Goal: Task Accomplishment & Management: Complete application form

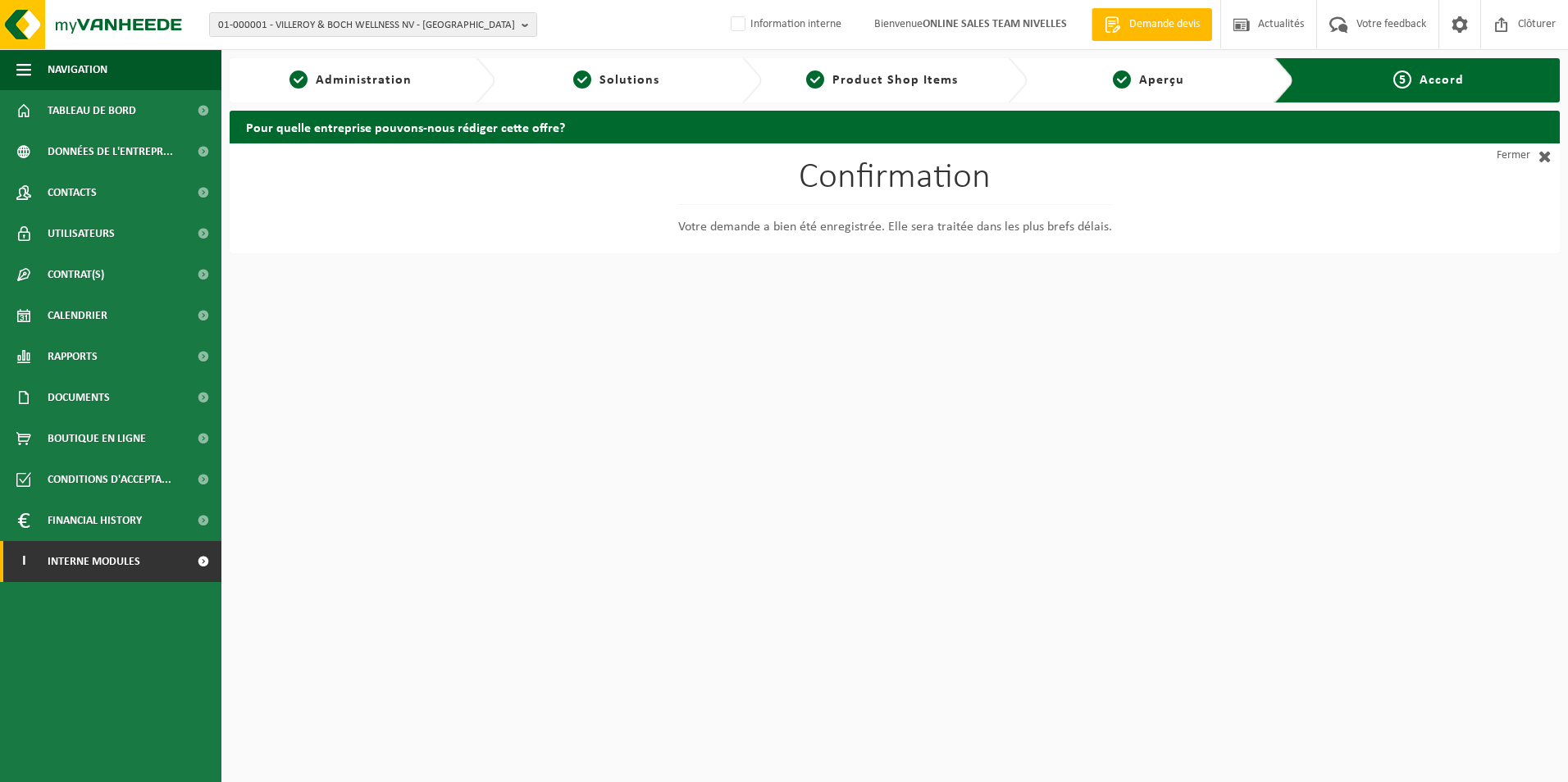
click at [80, 561] on span "Interne modules" at bounding box center [93, 561] width 92 height 41
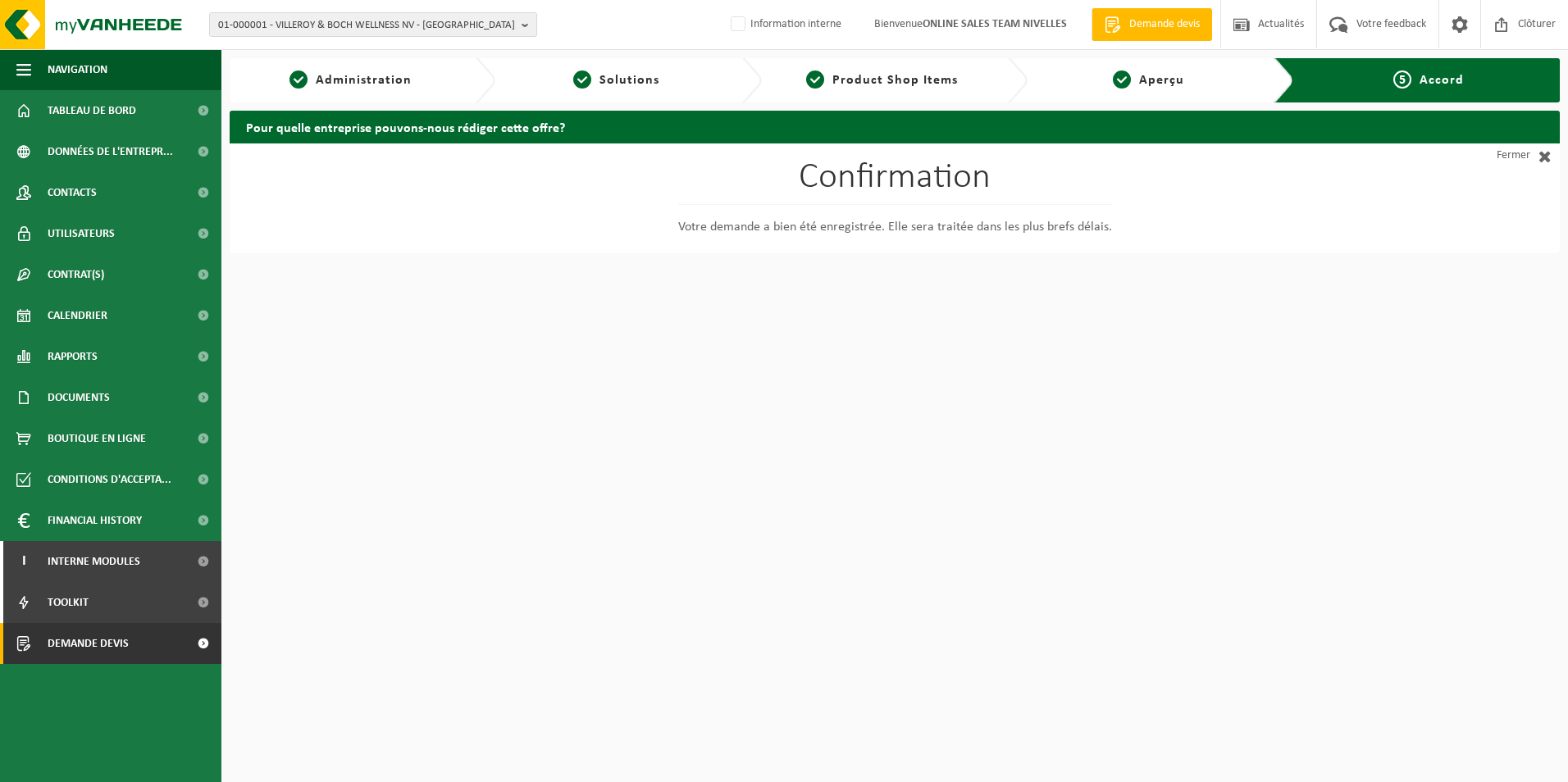
click at [86, 648] on span "Demande devis" at bounding box center [88, 643] width 81 height 41
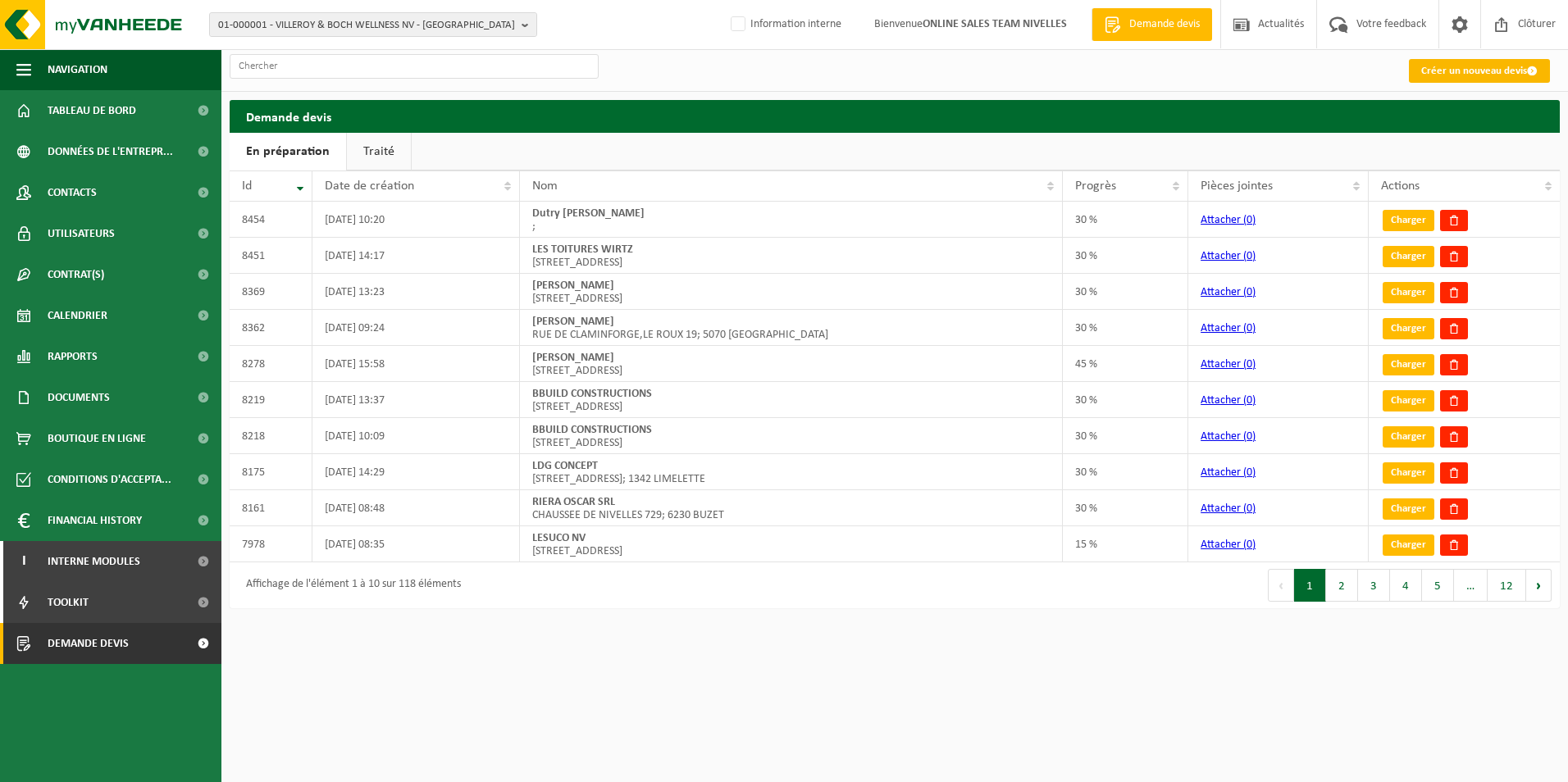
click at [1443, 66] on link "Créer un nouveau devis" at bounding box center [1478, 70] width 141 height 24
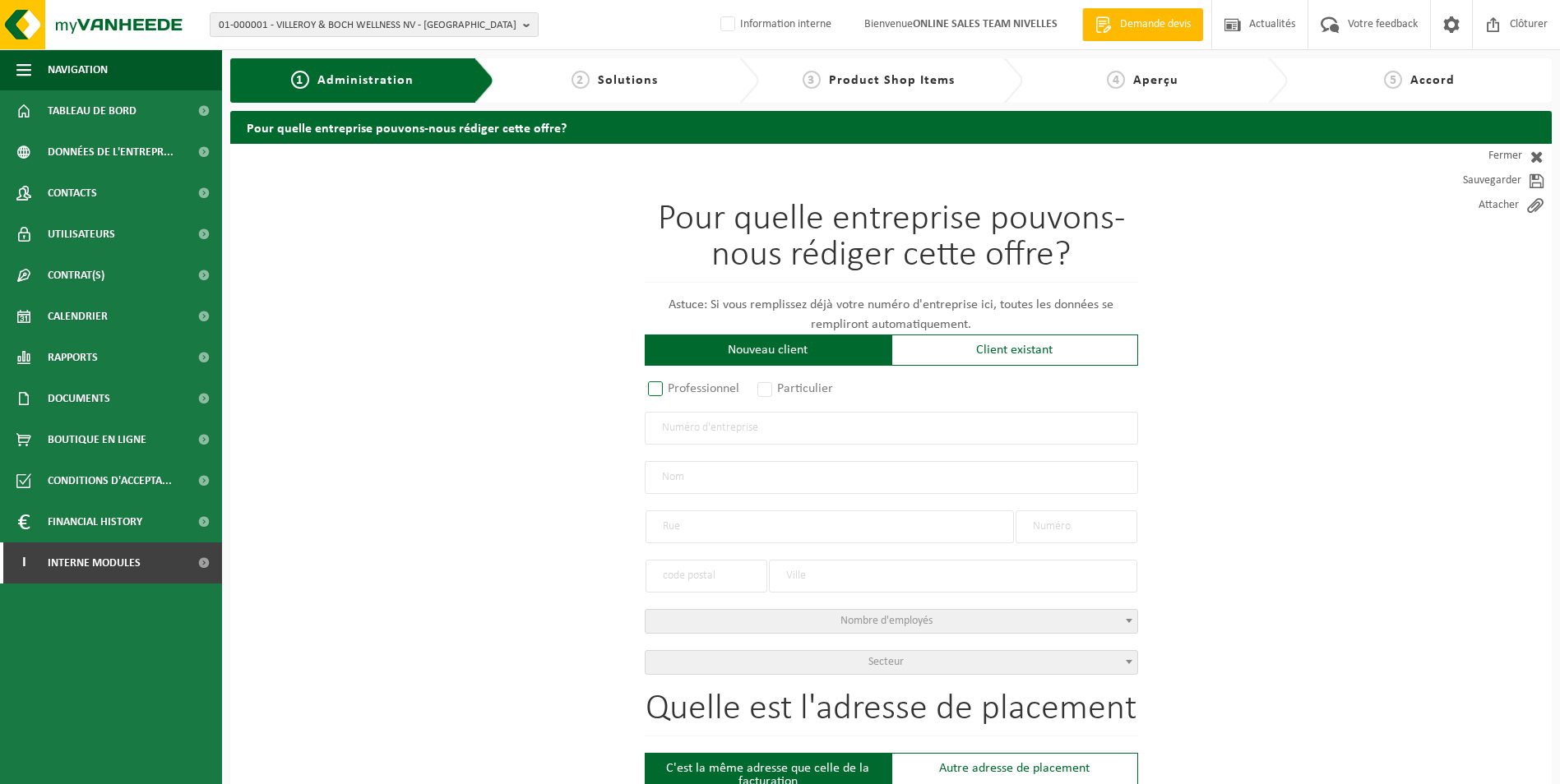
click at [657, 388] on label "Professionnel" at bounding box center [694, 389] width 99 height 23
click at [671, 388] on input "Professionnel" at bounding box center [676, 389] width 11 height 11
radio input "true"
click at [711, 434] on input "text" at bounding box center [891, 428] width 494 height 33
type input "1018095865"
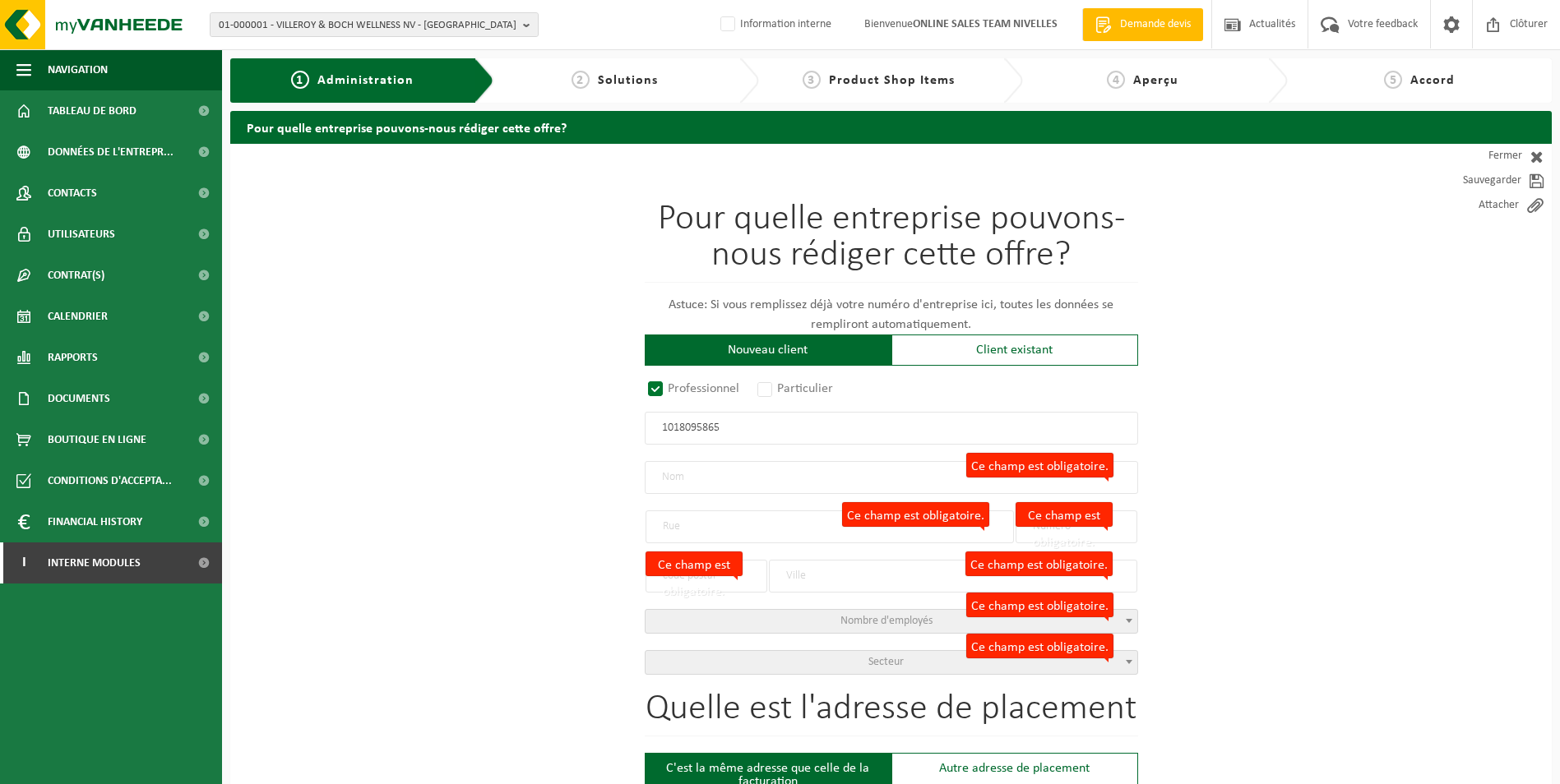
radio input "true"
type input "1018095865"
type input "ORFO SRL"
type input "GRAND'ROUTE"
type input "550"
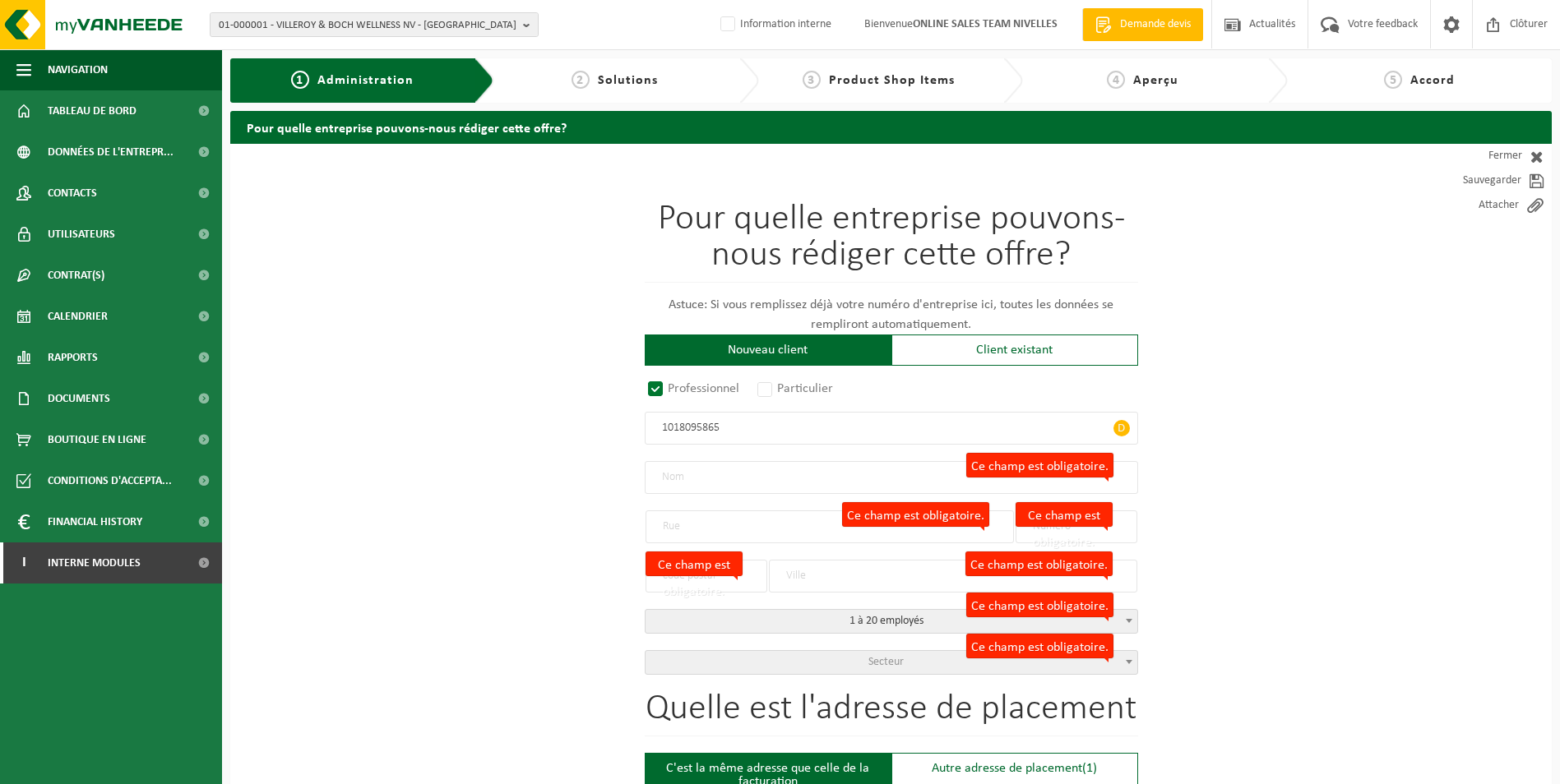
type input "1428"
type input "BRAINE-L'ALLEUD"
select select "D"
type input "ORFO SRL"
type input "GRAND'ROUTE"
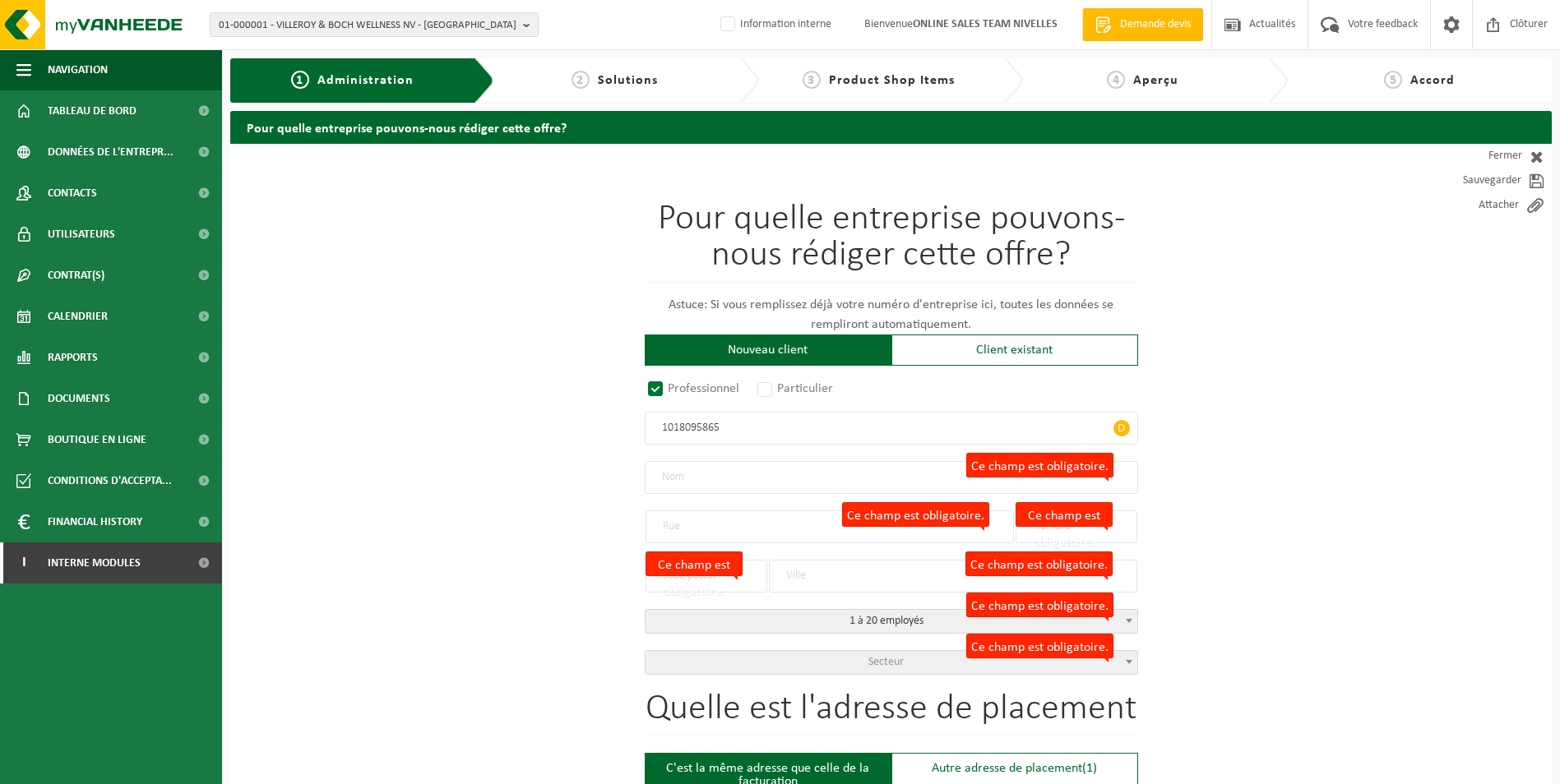
type input "550"
type input "1428"
type input "BRAINE-L'ALLEUD"
type input "2368223128"
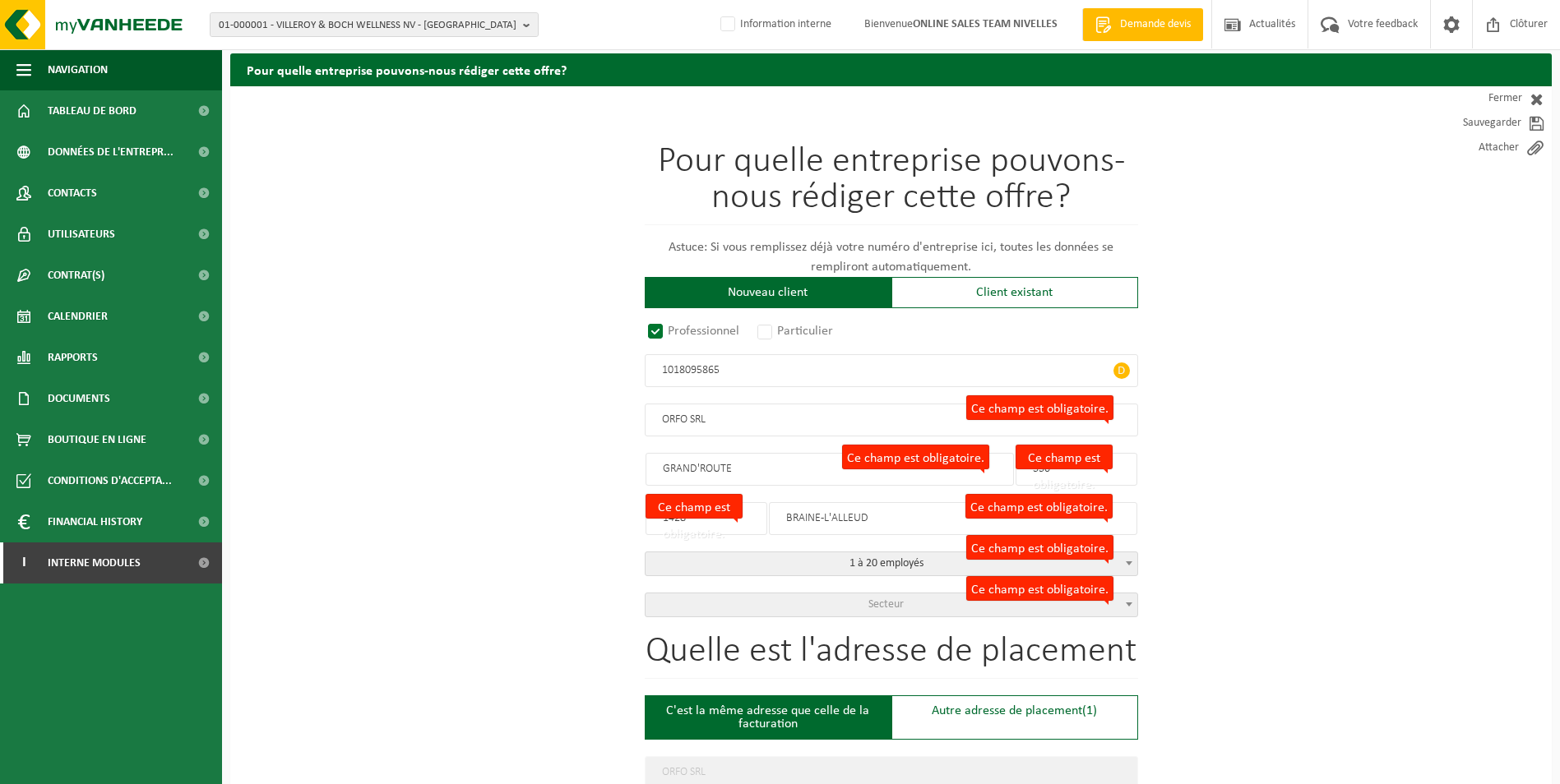
scroll to position [164, 0]
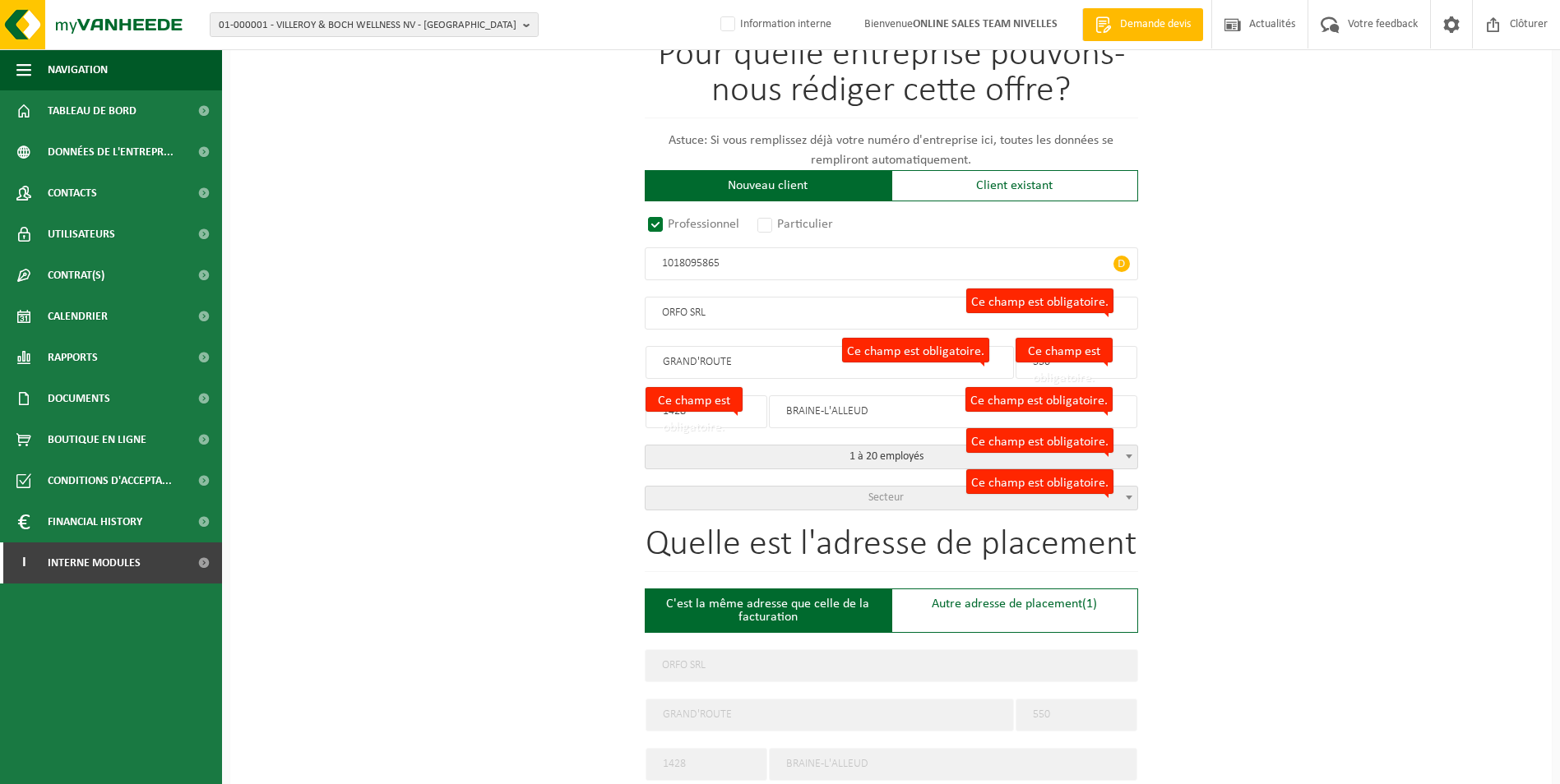
click at [870, 492] on span "Secteur" at bounding box center [886, 497] width 36 height 13
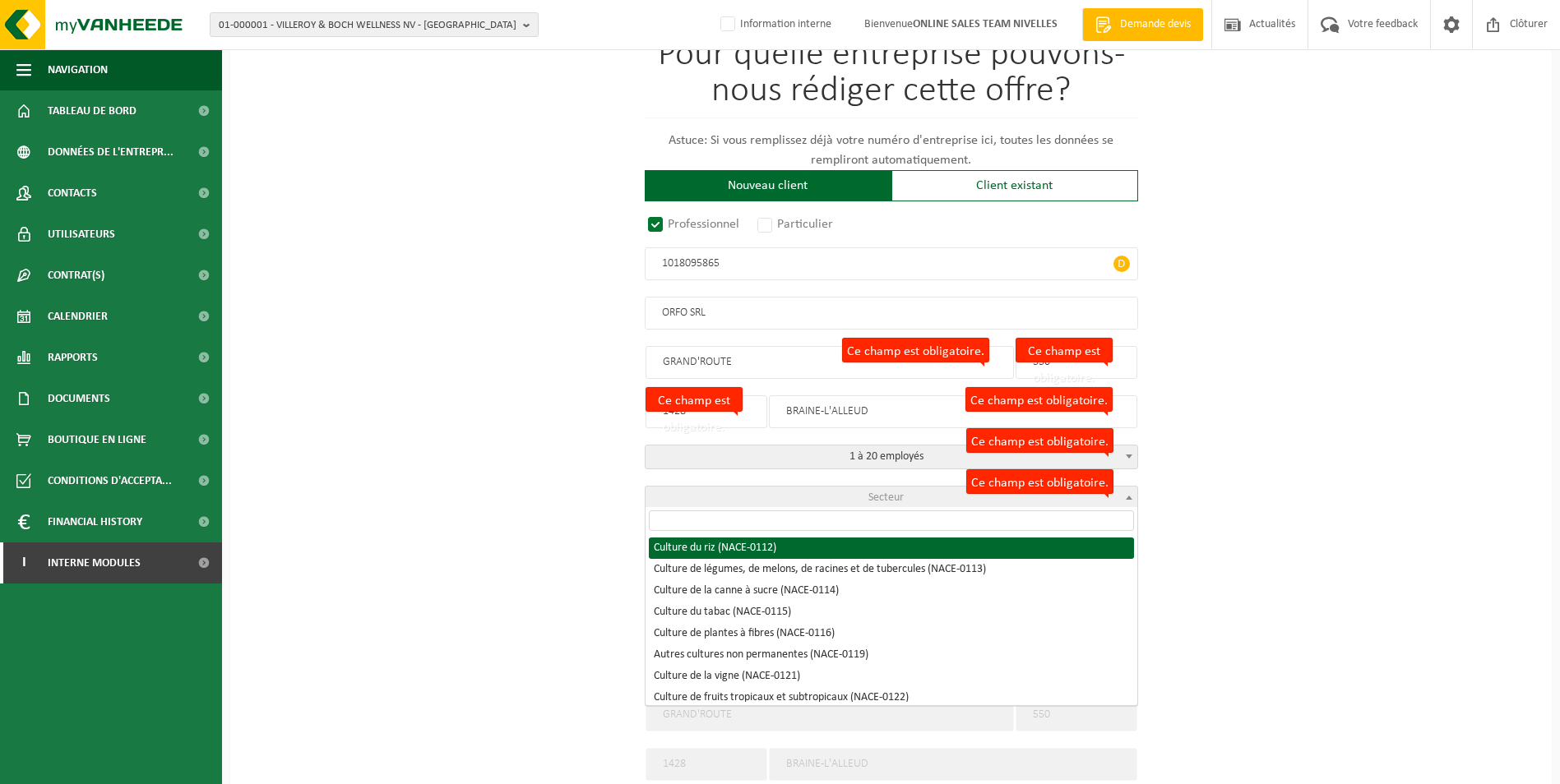
click at [1327, 382] on div "Pour quelle entreprise pouvons-nous rédiger cette offre? Astuce: Si vous rempli…" at bounding box center [891, 730] width 1321 height 1500
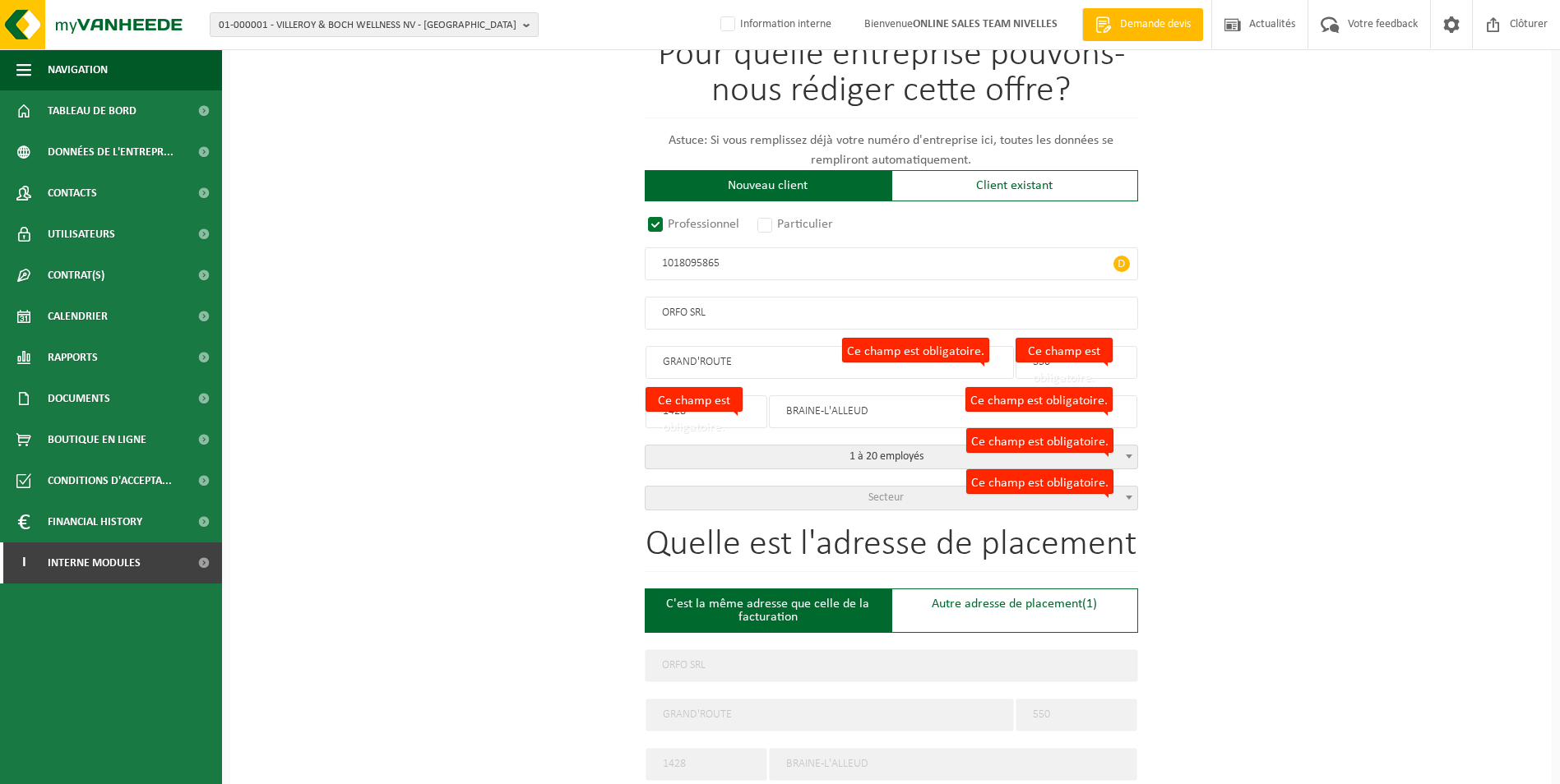
click at [908, 495] on span "Secteur" at bounding box center [891, 498] width 492 height 23
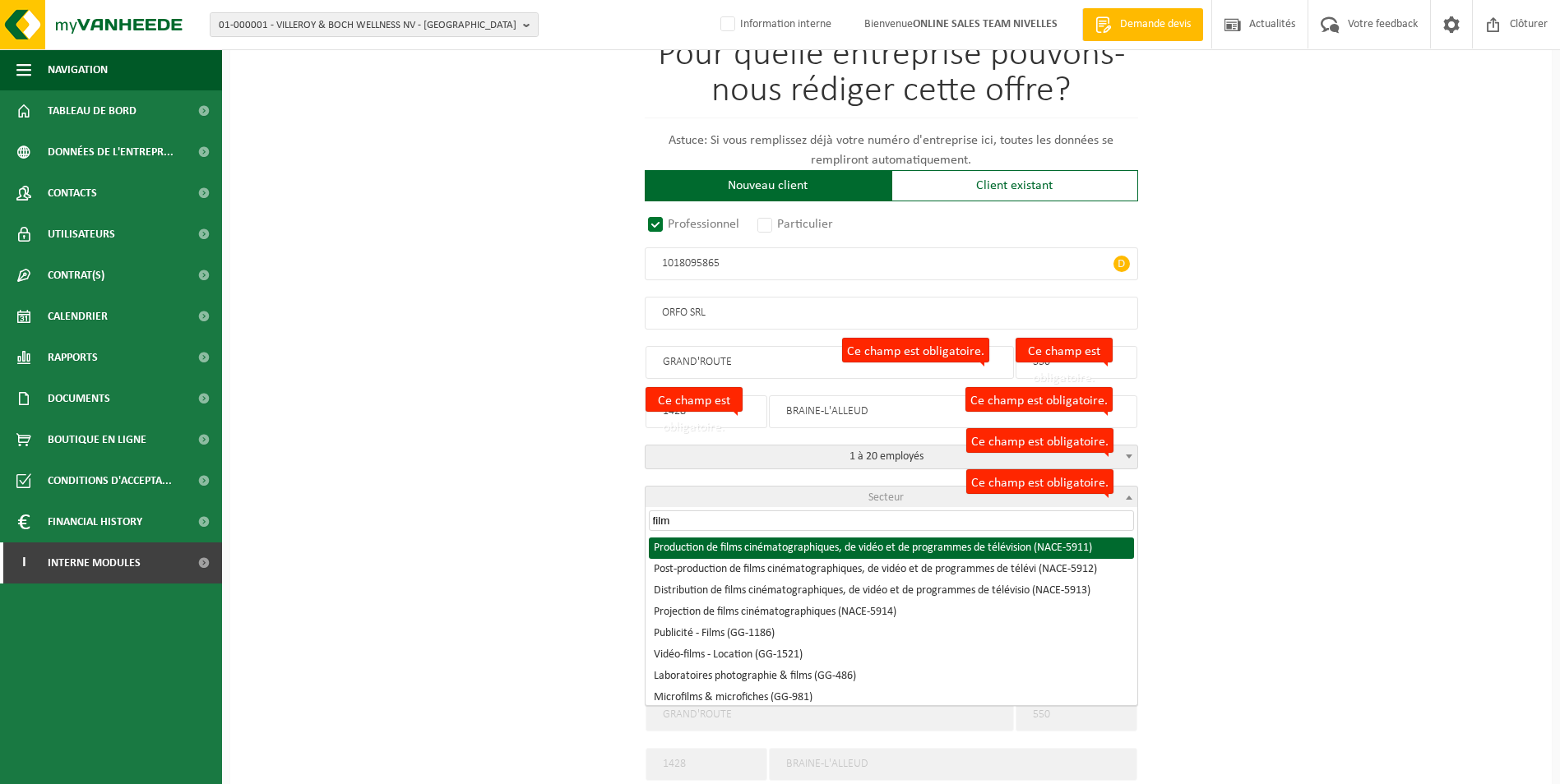
type input "film"
select select "NACE_5911"
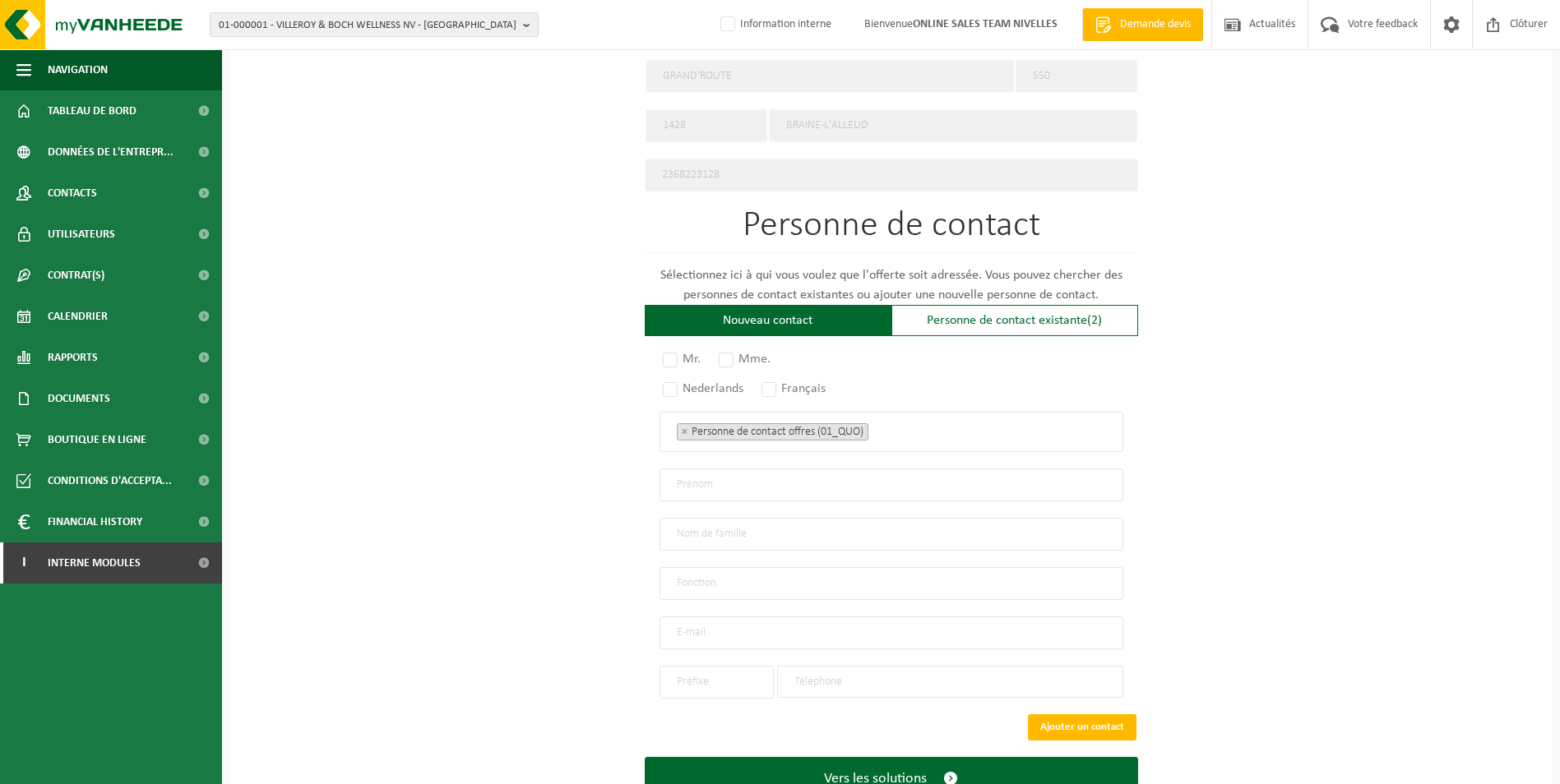
scroll to position [804, 0]
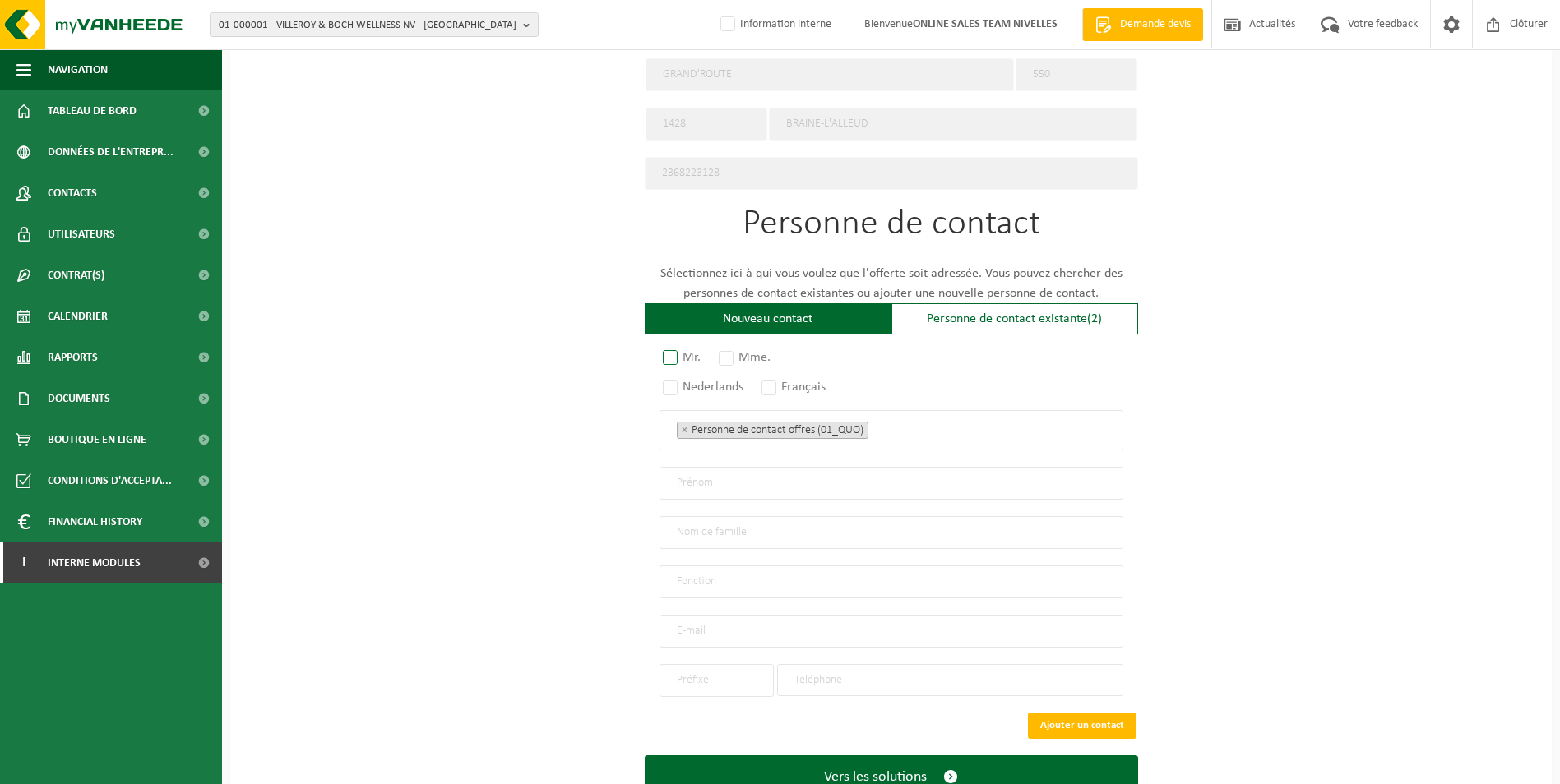
click at [667, 350] on label "Mr." at bounding box center [683, 357] width 46 height 23
radio input "true"
click at [776, 380] on label "Français" at bounding box center [794, 387] width 72 height 23
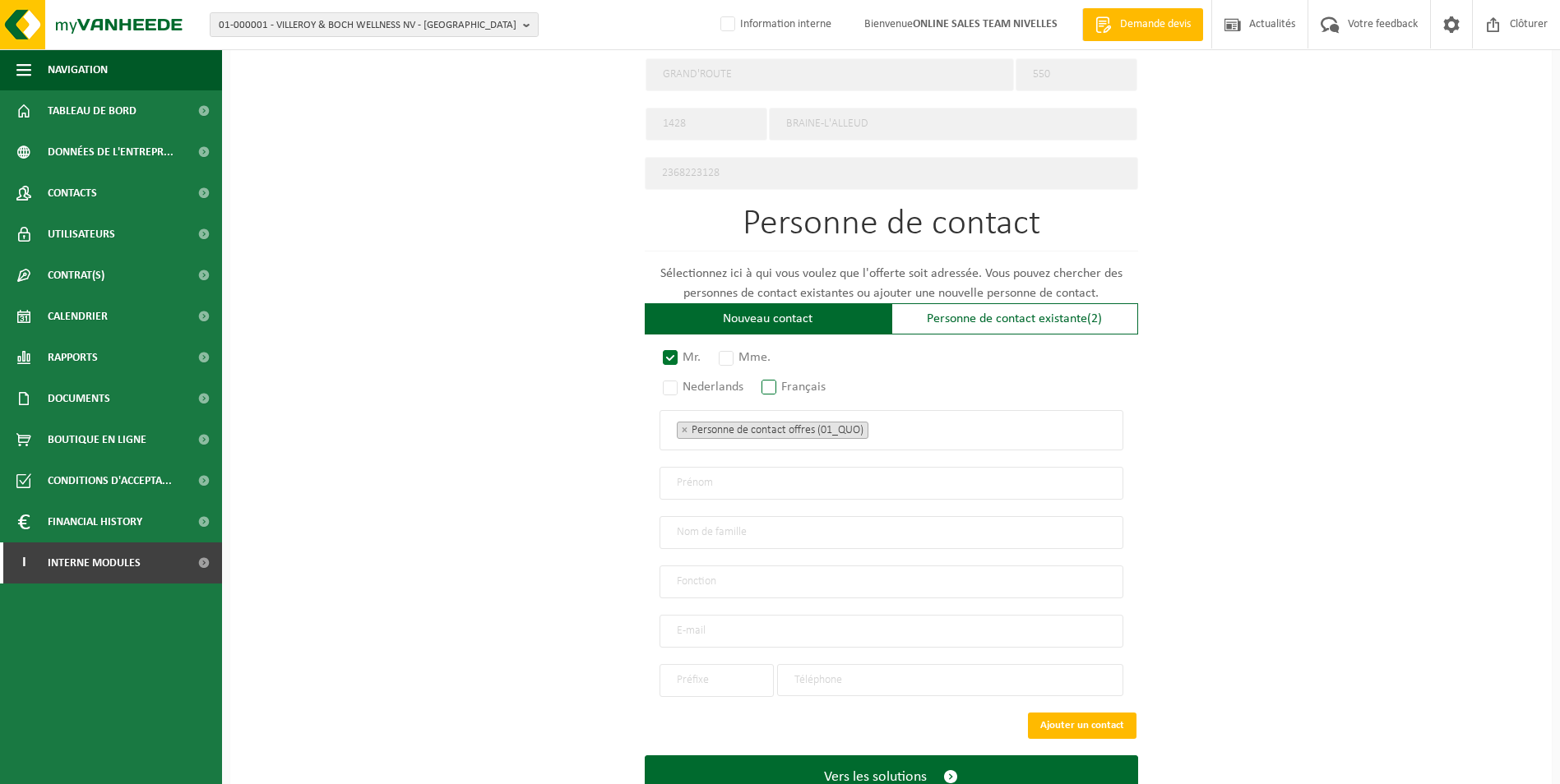
radio input "true"
click at [931, 429] on ul "× Personne de contact offres (01_QUO)" at bounding box center [892, 430] width 429 height 21
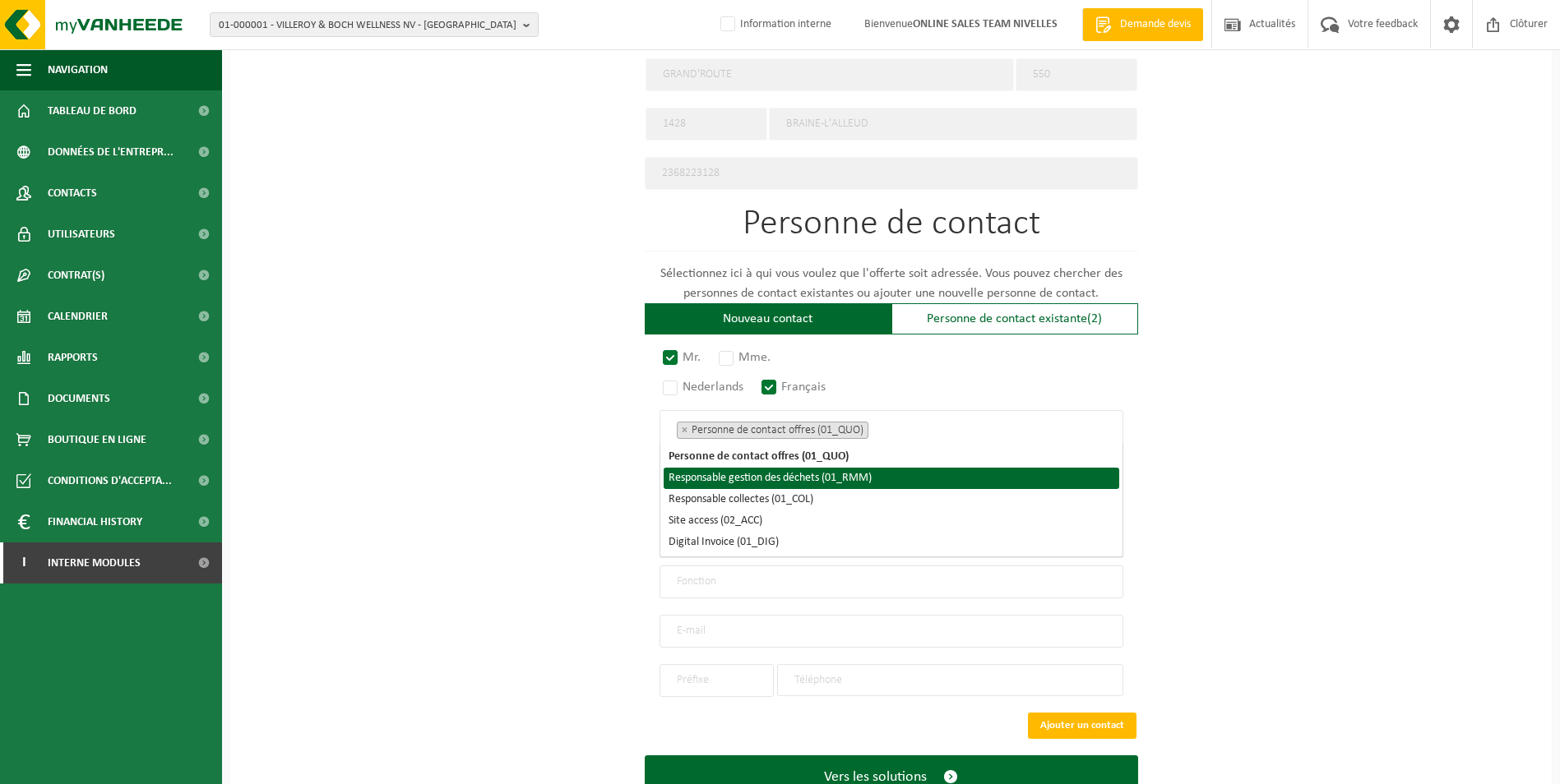
click at [860, 476] on li "Responsable gestion des déchets (01_RMM)" at bounding box center [892, 478] width 456 height 21
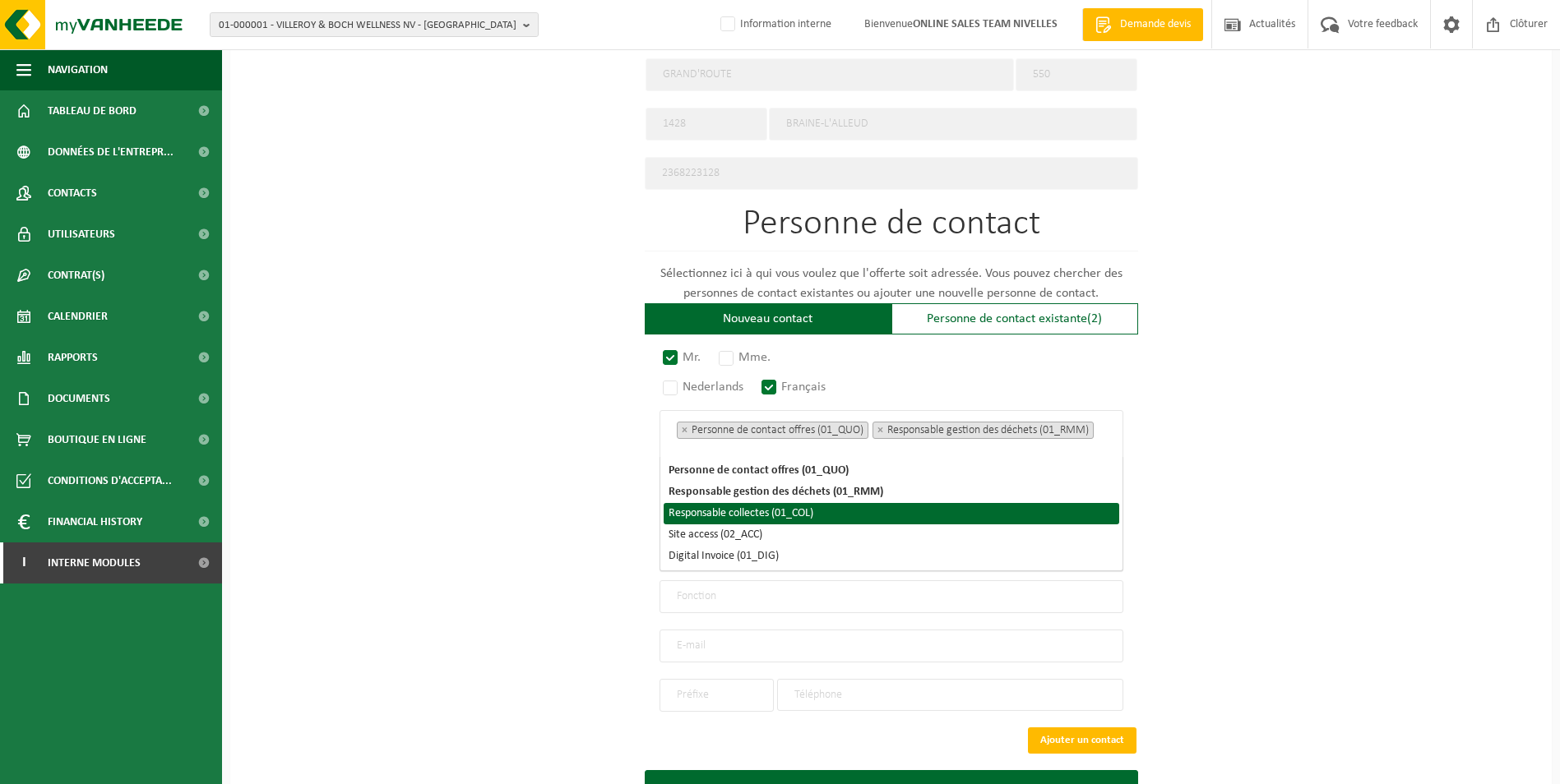
click at [777, 521] on li "Responsable collectes (01_COL)" at bounding box center [892, 514] width 456 height 21
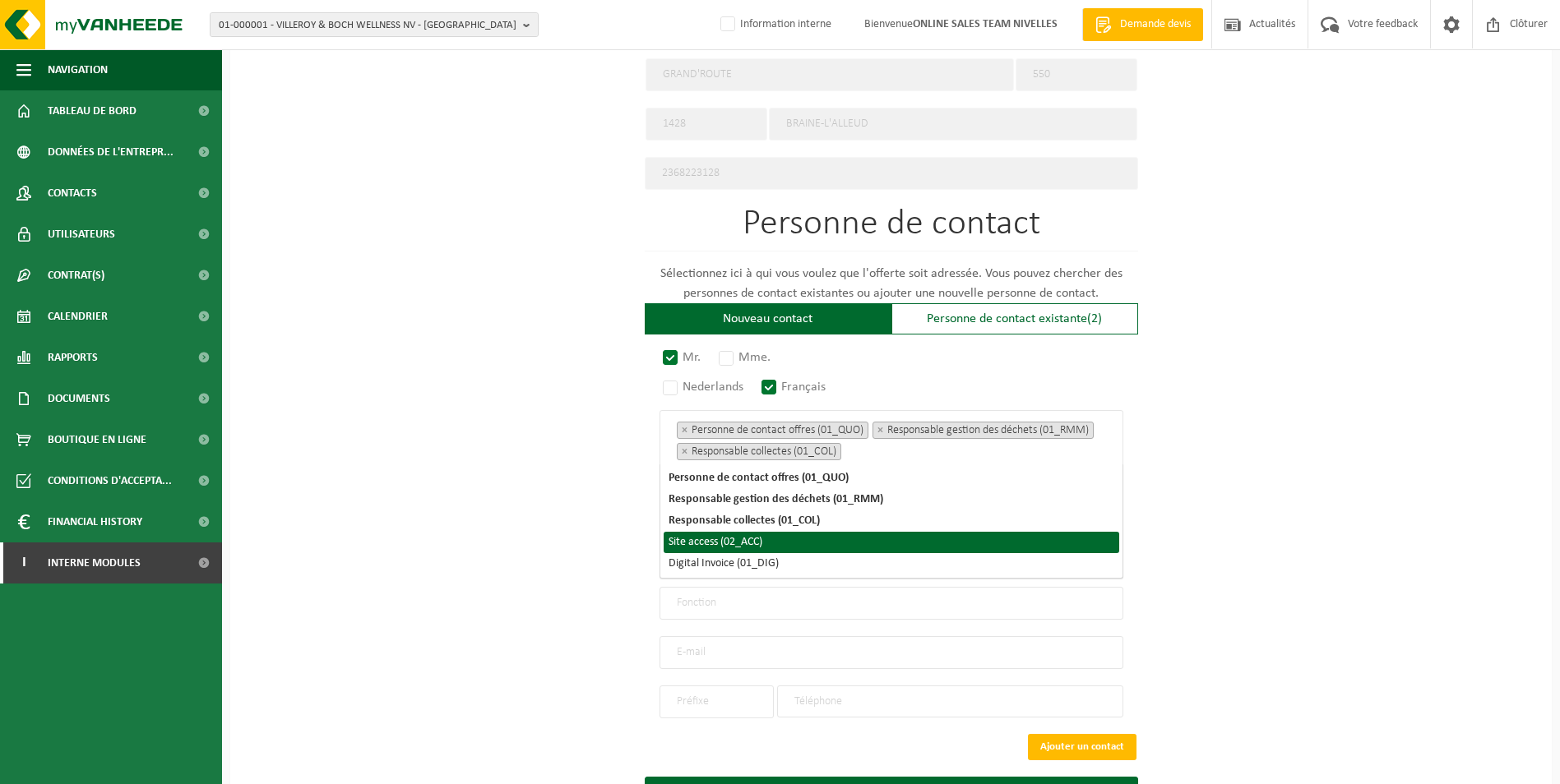
click at [753, 538] on li "Site access (02_ACC)" at bounding box center [892, 543] width 456 height 21
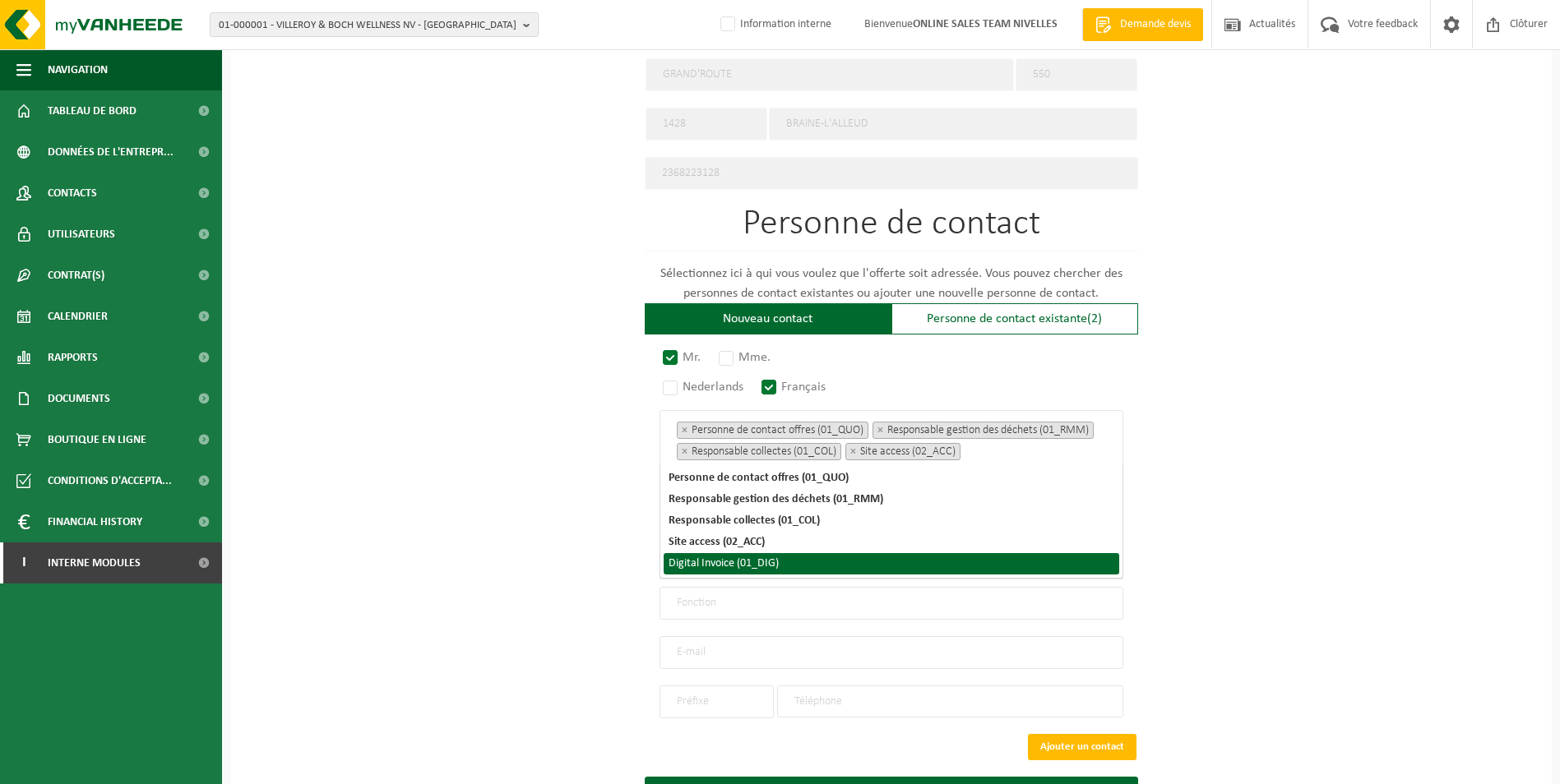
click at [752, 565] on li "Digital Invoice (01_DIG)" at bounding box center [892, 564] width 456 height 21
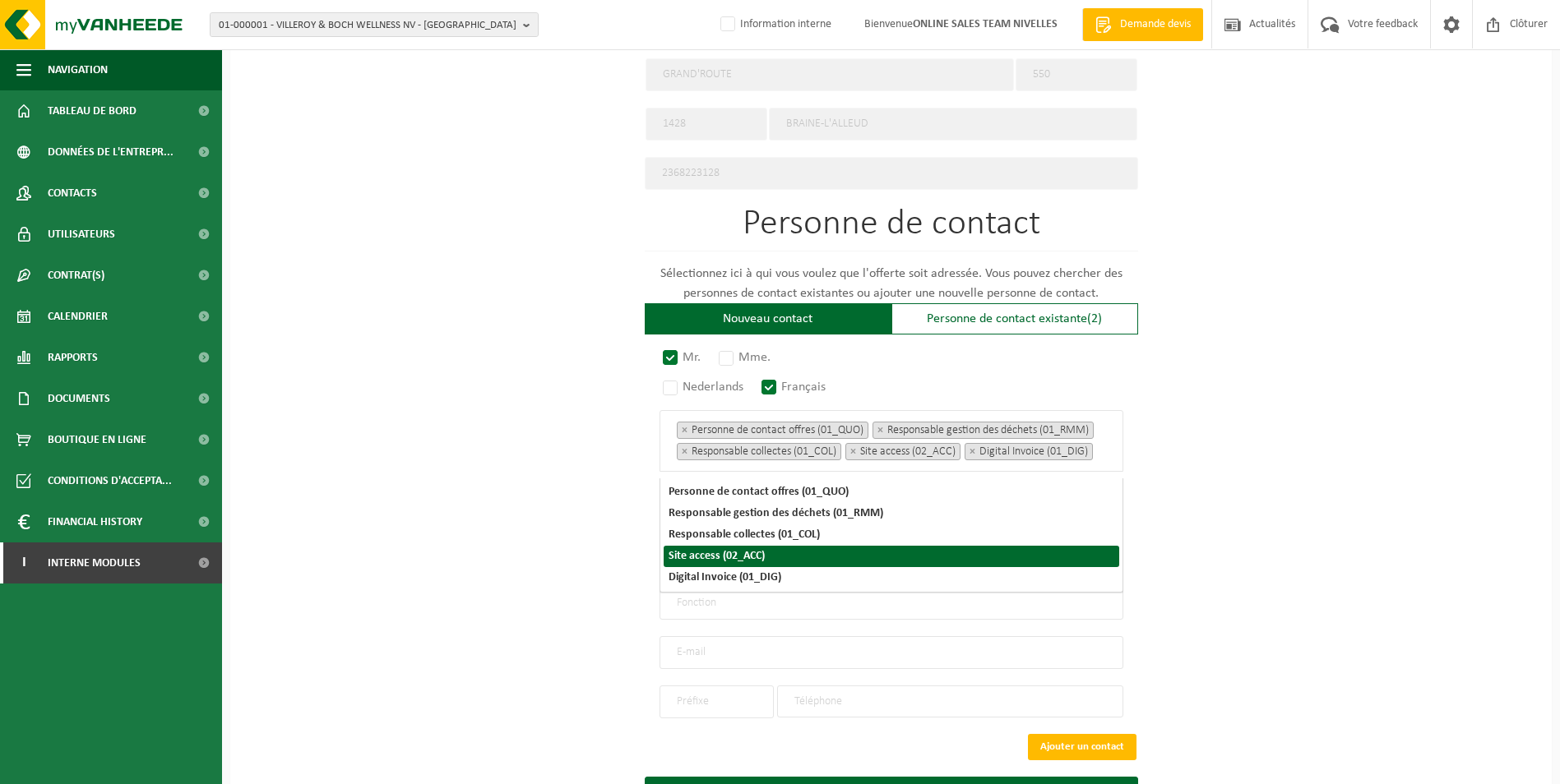
click at [1237, 486] on div "Pour quelle entreprise pouvons-nous rédiger cette offre? Astuce: Si vous rempli…" at bounding box center [891, 100] width 1321 height 1522
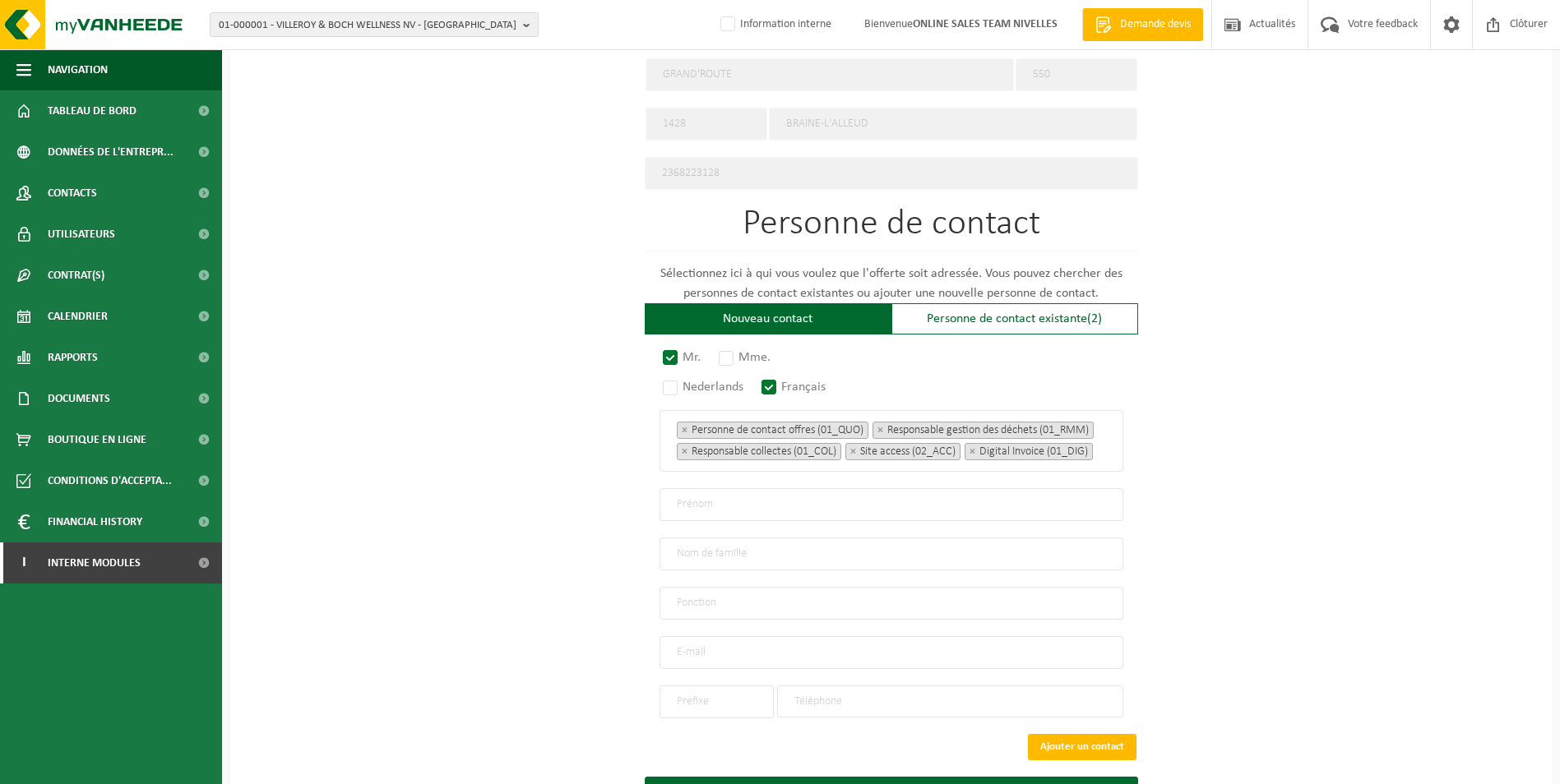
click at [688, 515] on input "text" at bounding box center [892, 505] width 464 height 33
click at [782, 508] on input "text" at bounding box center [892, 505] width 464 height 33
type input "Florent"
type input "Formentin"
type input "Direction"
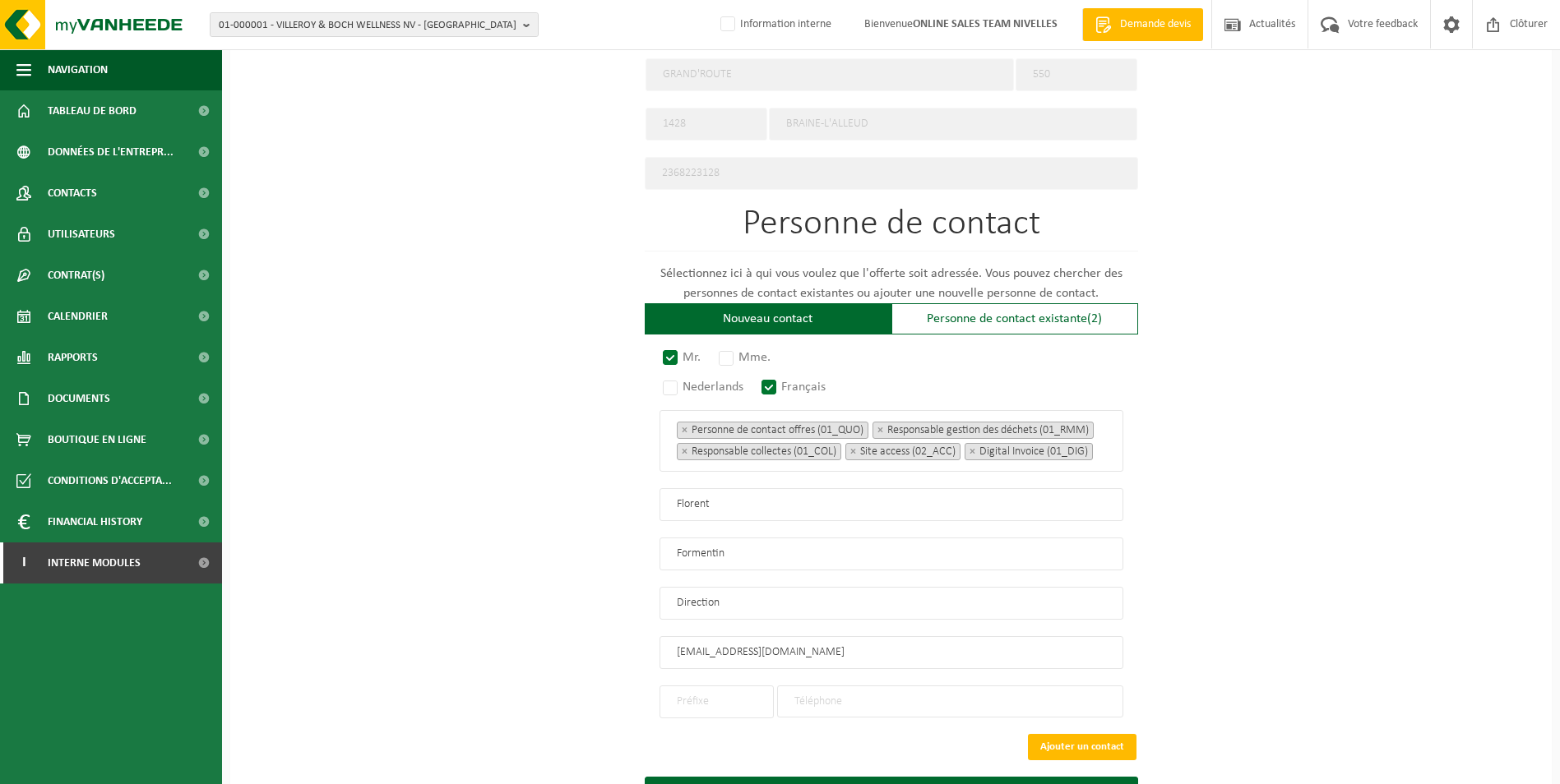
type input "info@orfo.be"
click at [699, 729] on li "+32" at bounding box center [717, 733] width 106 height 21
click at [736, 710] on input "text" at bounding box center [717, 702] width 114 height 33
click at [708, 739] on div "+32" at bounding box center [717, 733] width 97 height 12
type input "+32"
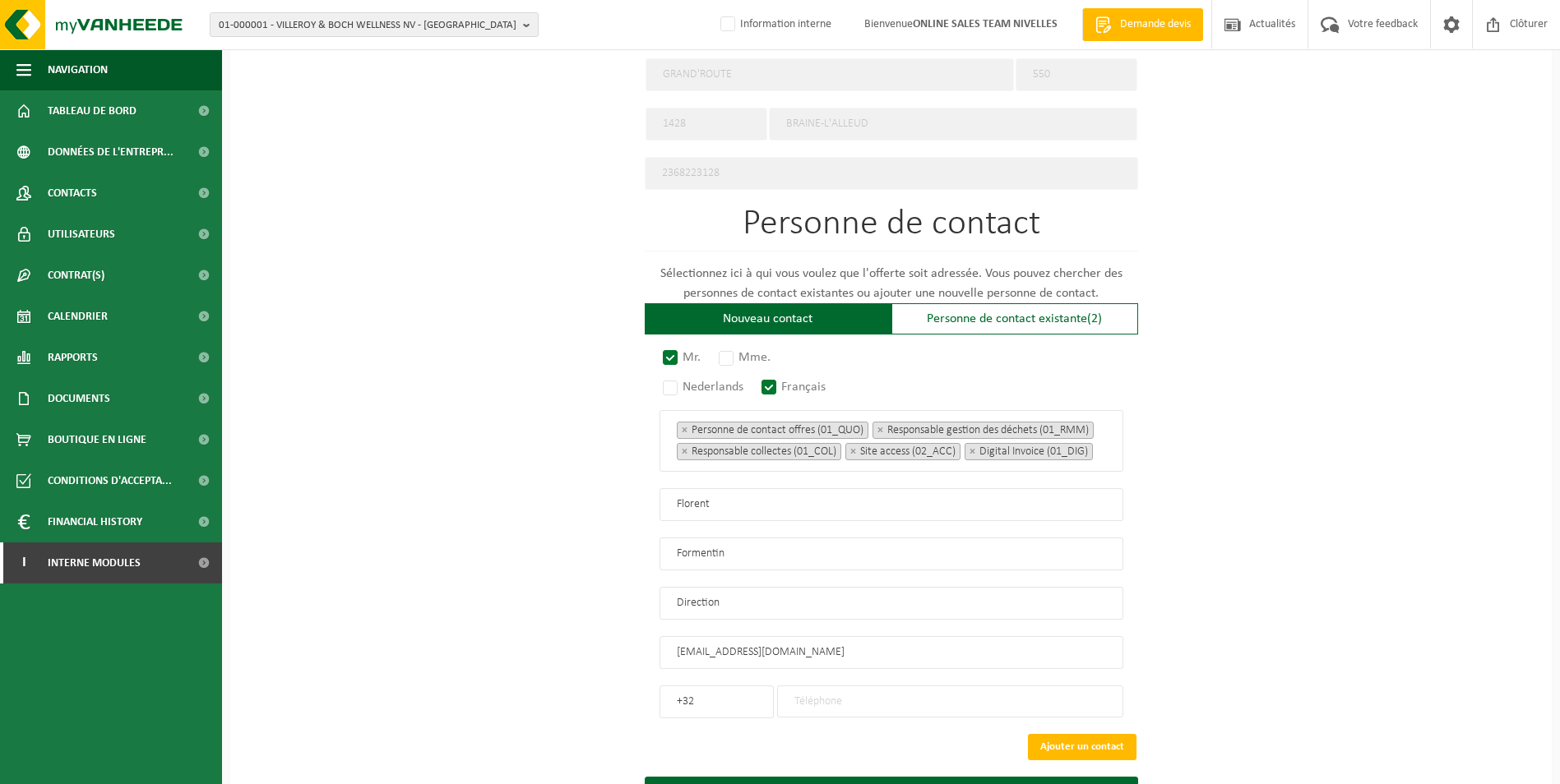
click at [882, 687] on div at bounding box center [950, 693] width 346 height 48
click at [883, 696] on input "tel" at bounding box center [950, 701] width 346 height 32
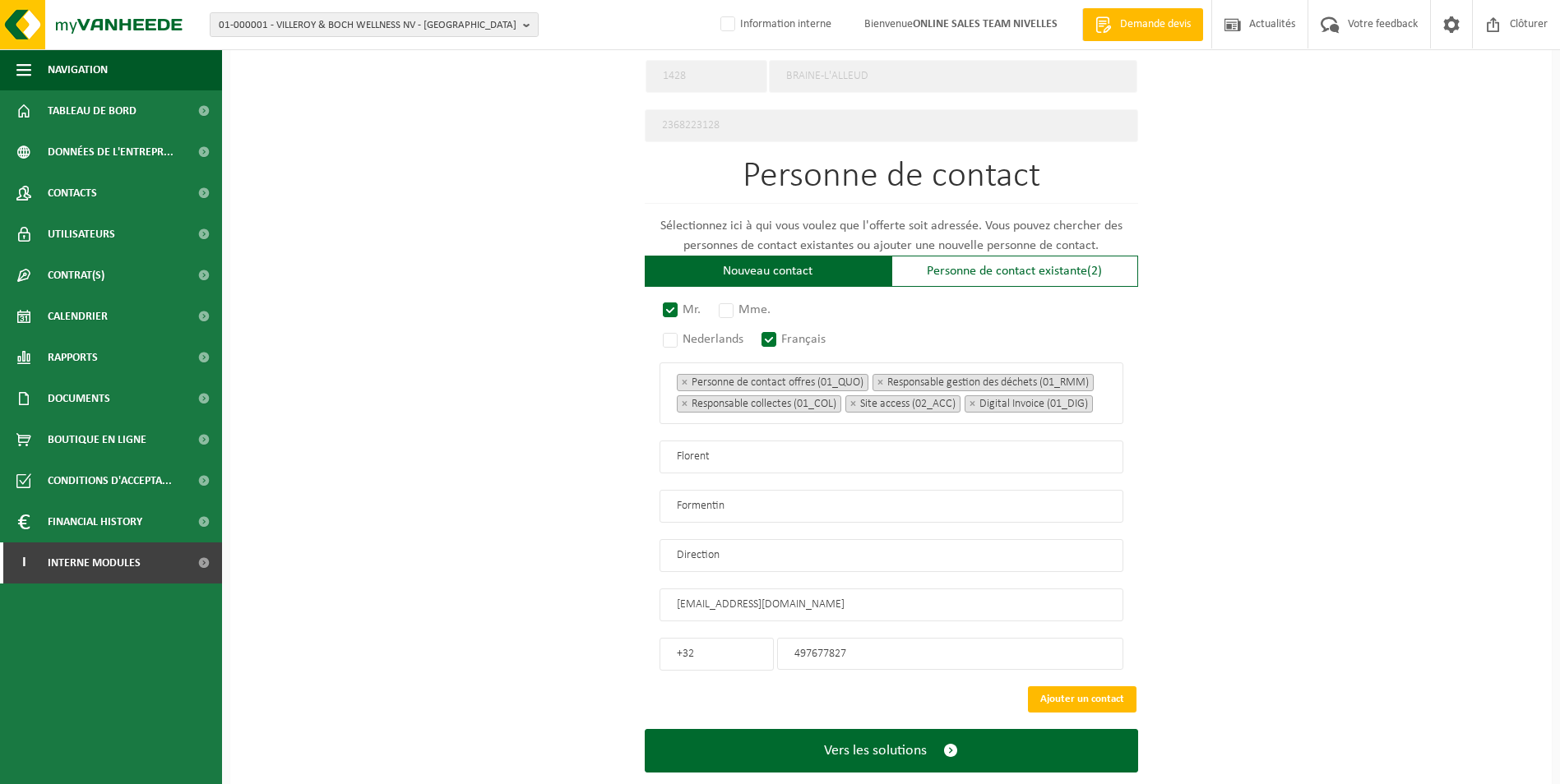
scroll to position [892, 0]
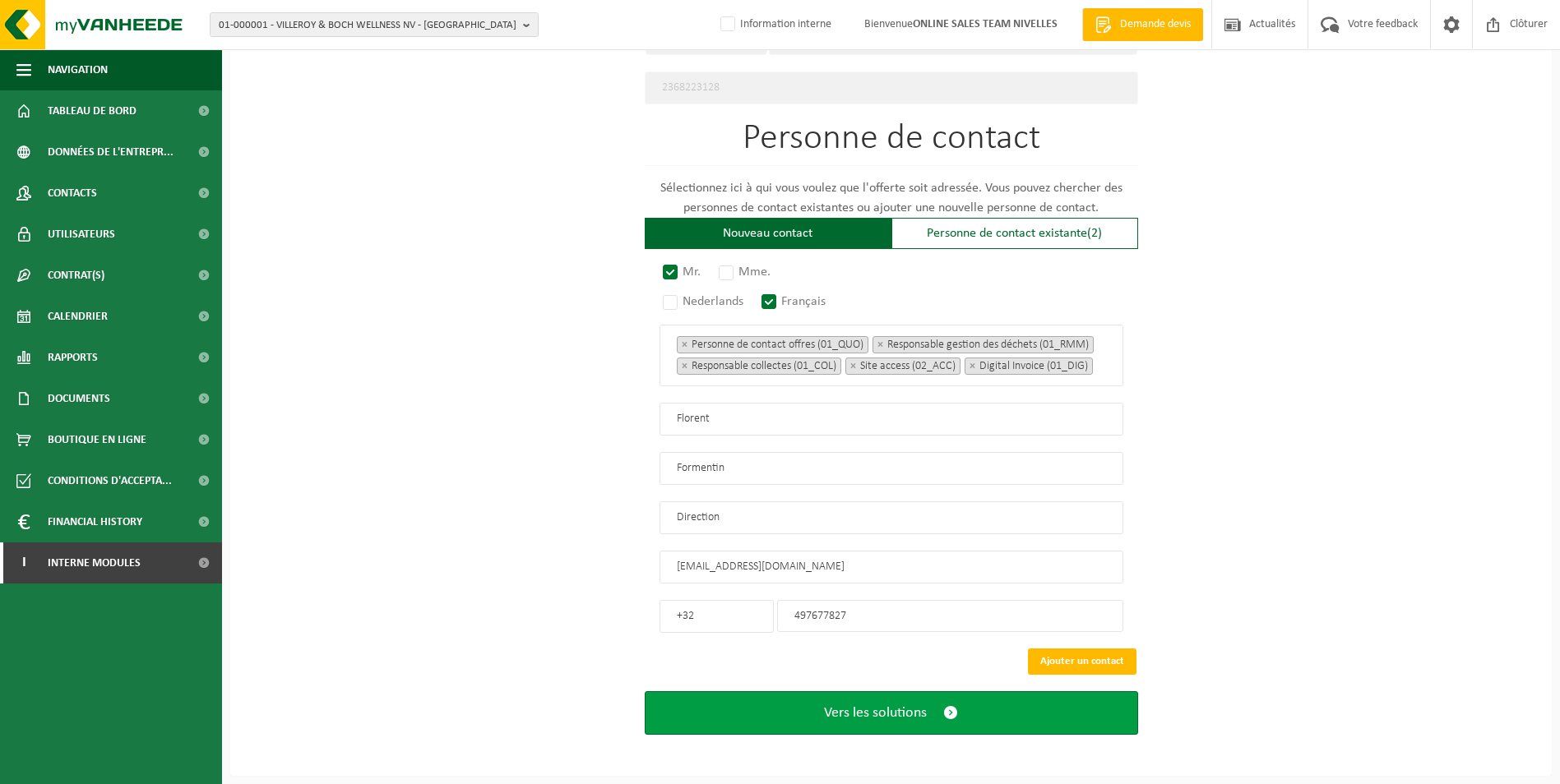
type input "497677827"
click at [885, 714] on span "Vers les solutions" at bounding box center [875, 714] width 102 height 17
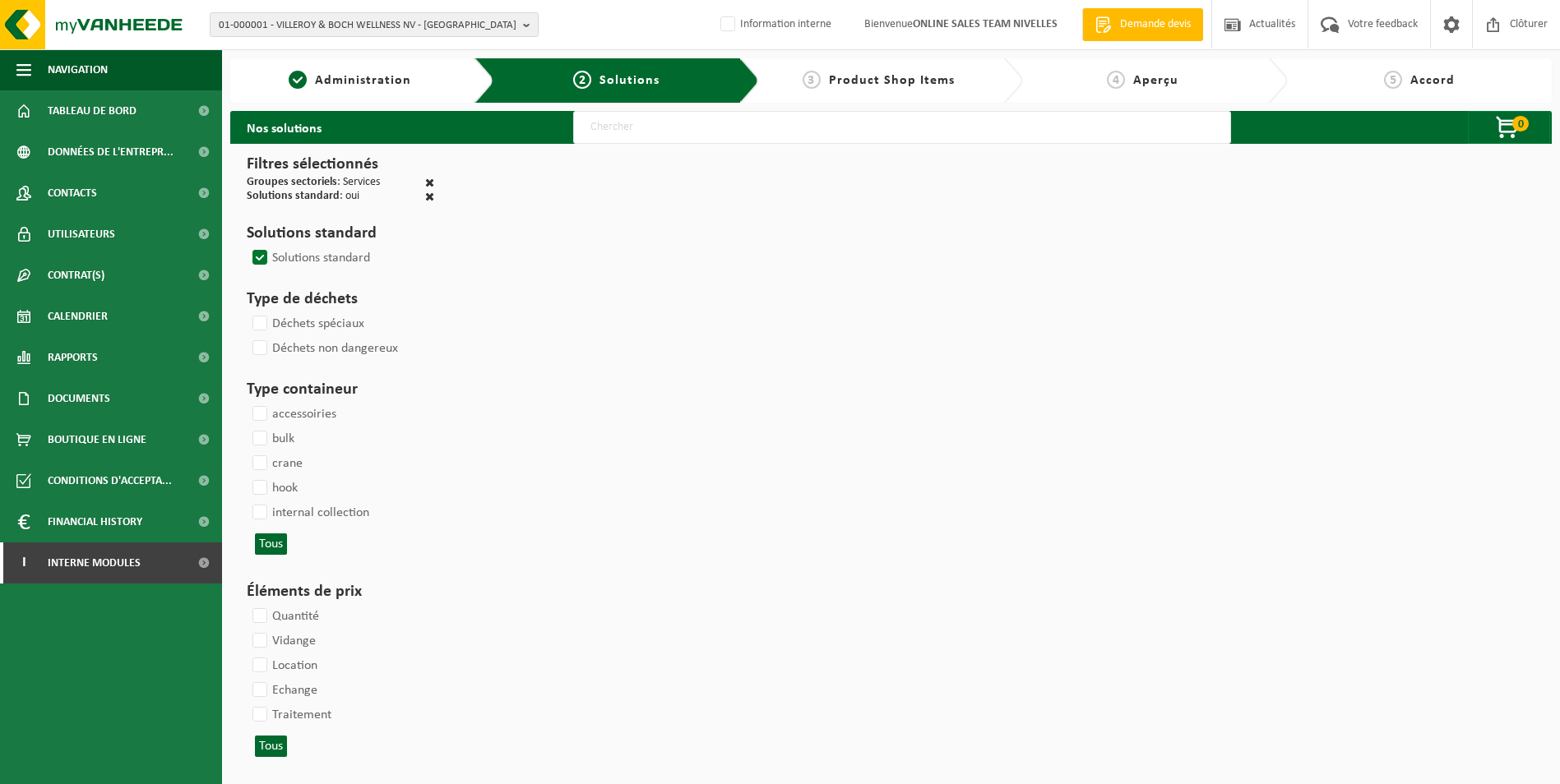
click at [788, 138] on input "text" at bounding box center [901, 127] width 658 height 33
type input "000052"
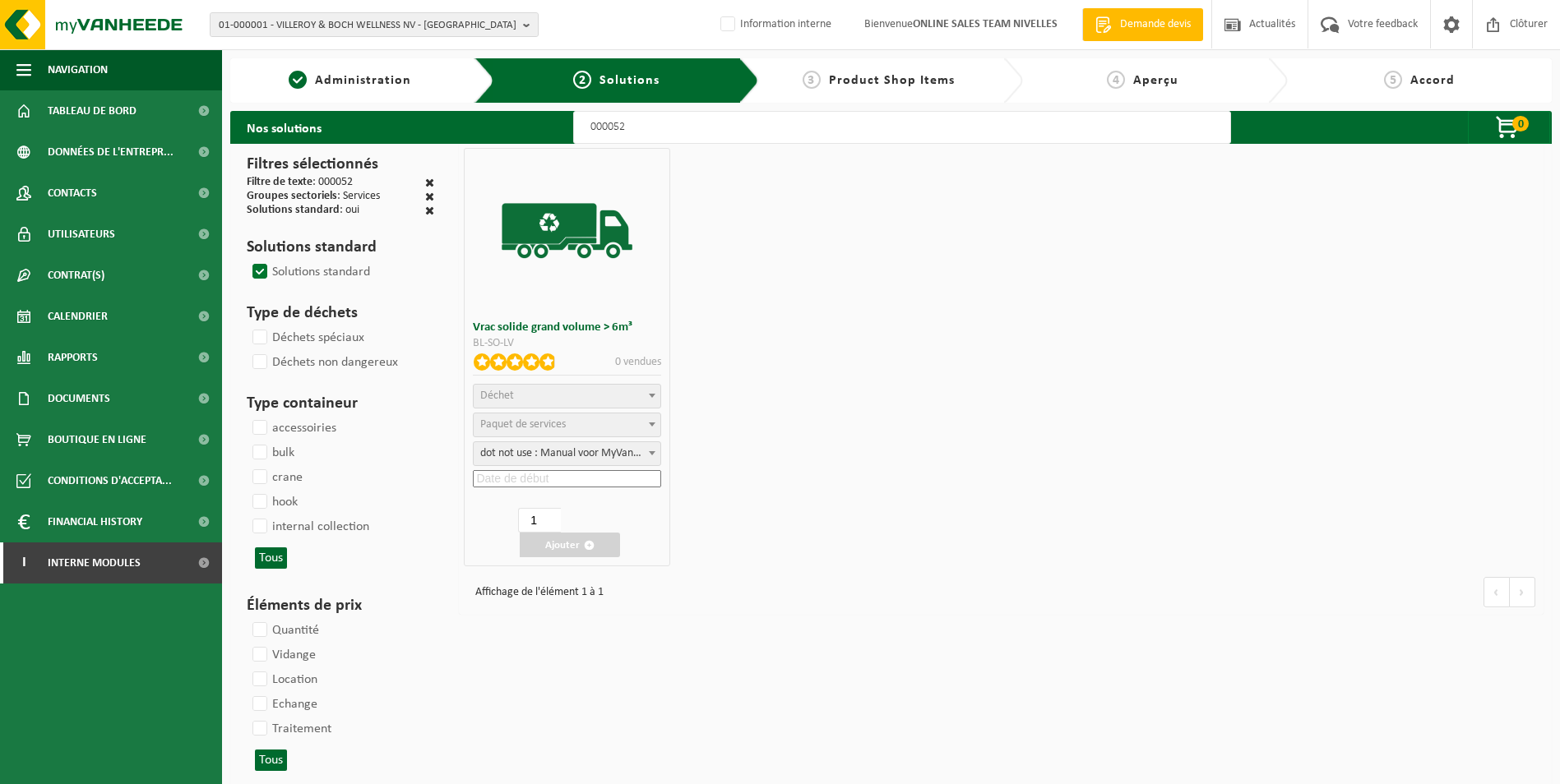
click at [543, 399] on span "Déchet" at bounding box center [566, 396] width 186 height 23
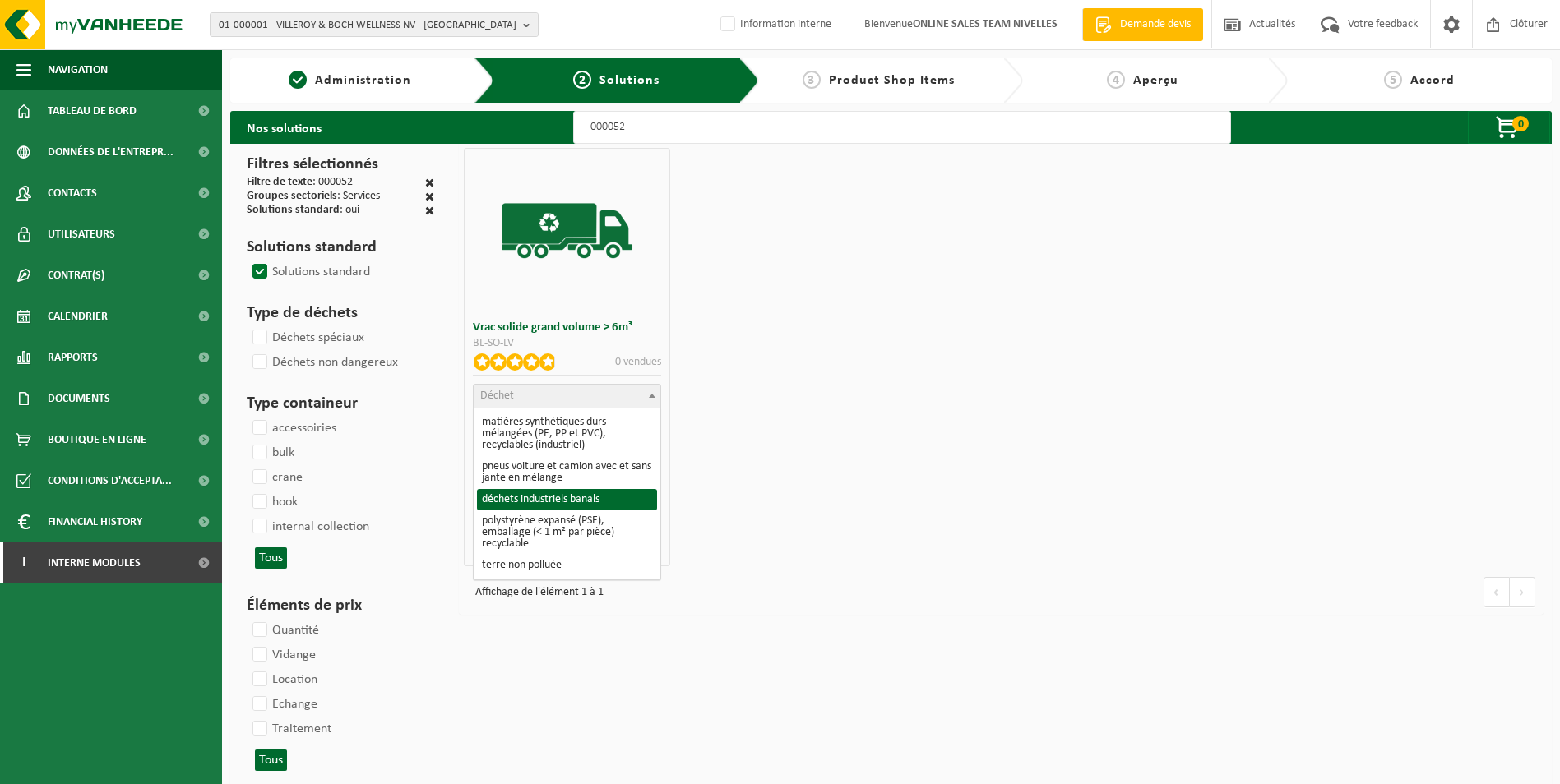
select select "8"
select select
select select "47"
select select "25"
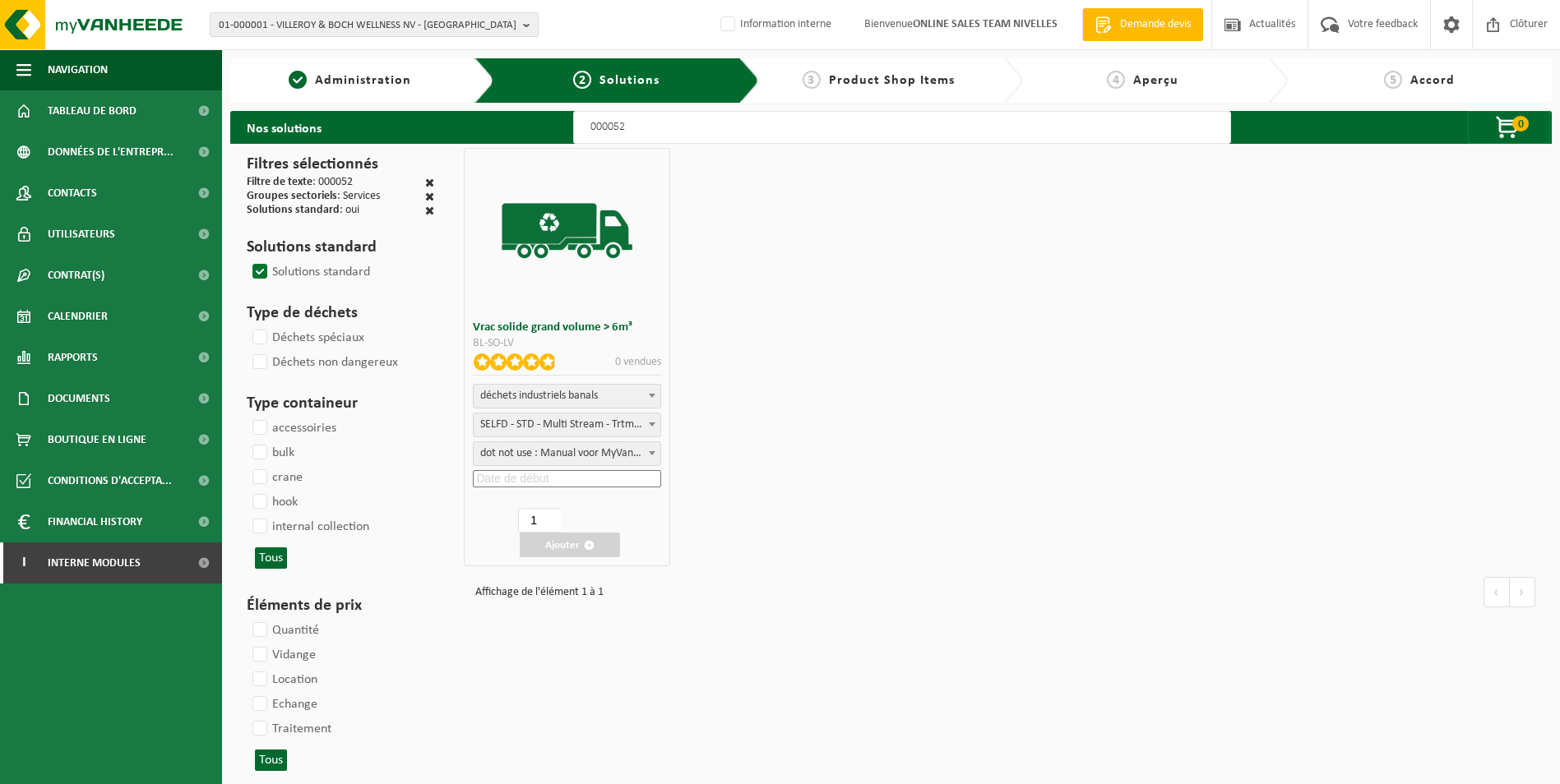
click at [530, 472] on input at bounding box center [566, 479] width 188 height 17
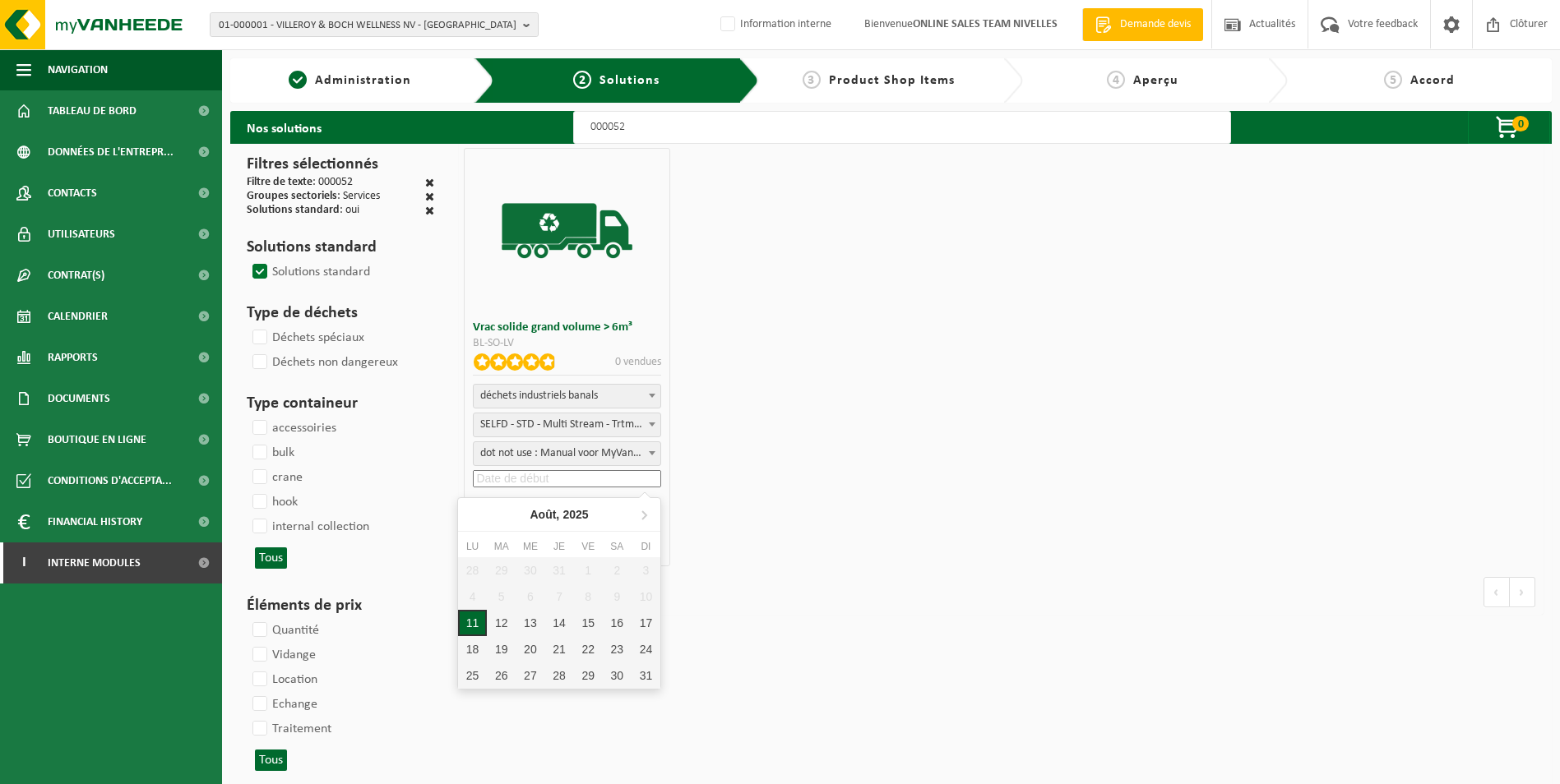
click at [478, 627] on div "11" at bounding box center [472, 623] width 29 height 26
type input "2025-08-11"
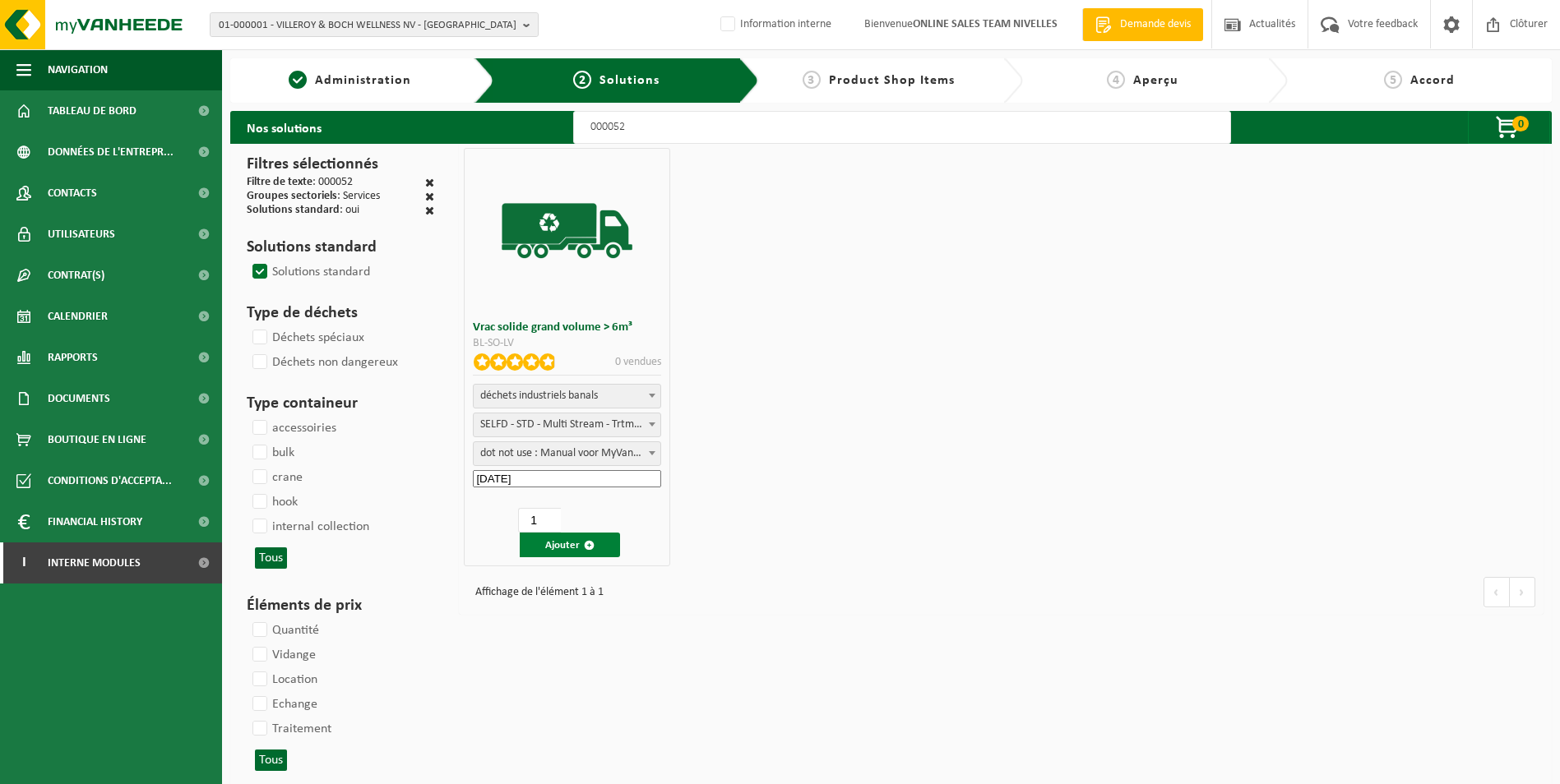
click at [553, 544] on button "Ajouter" at bounding box center [570, 546] width 100 height 25
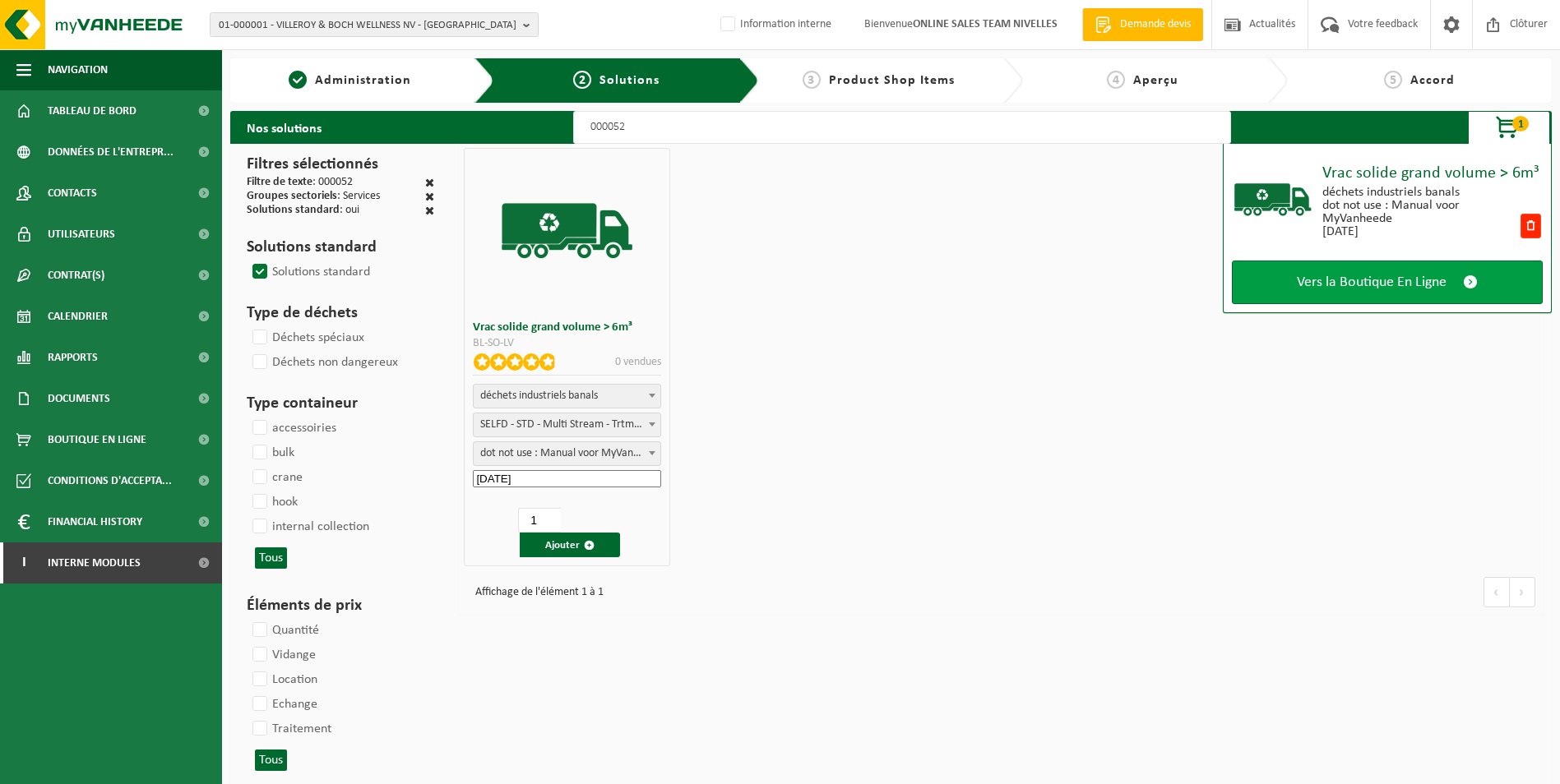
click at [1341, 280] on span "Vers la Boutique En Ligne" at bounding box center [1371, 282] width 150 height 17
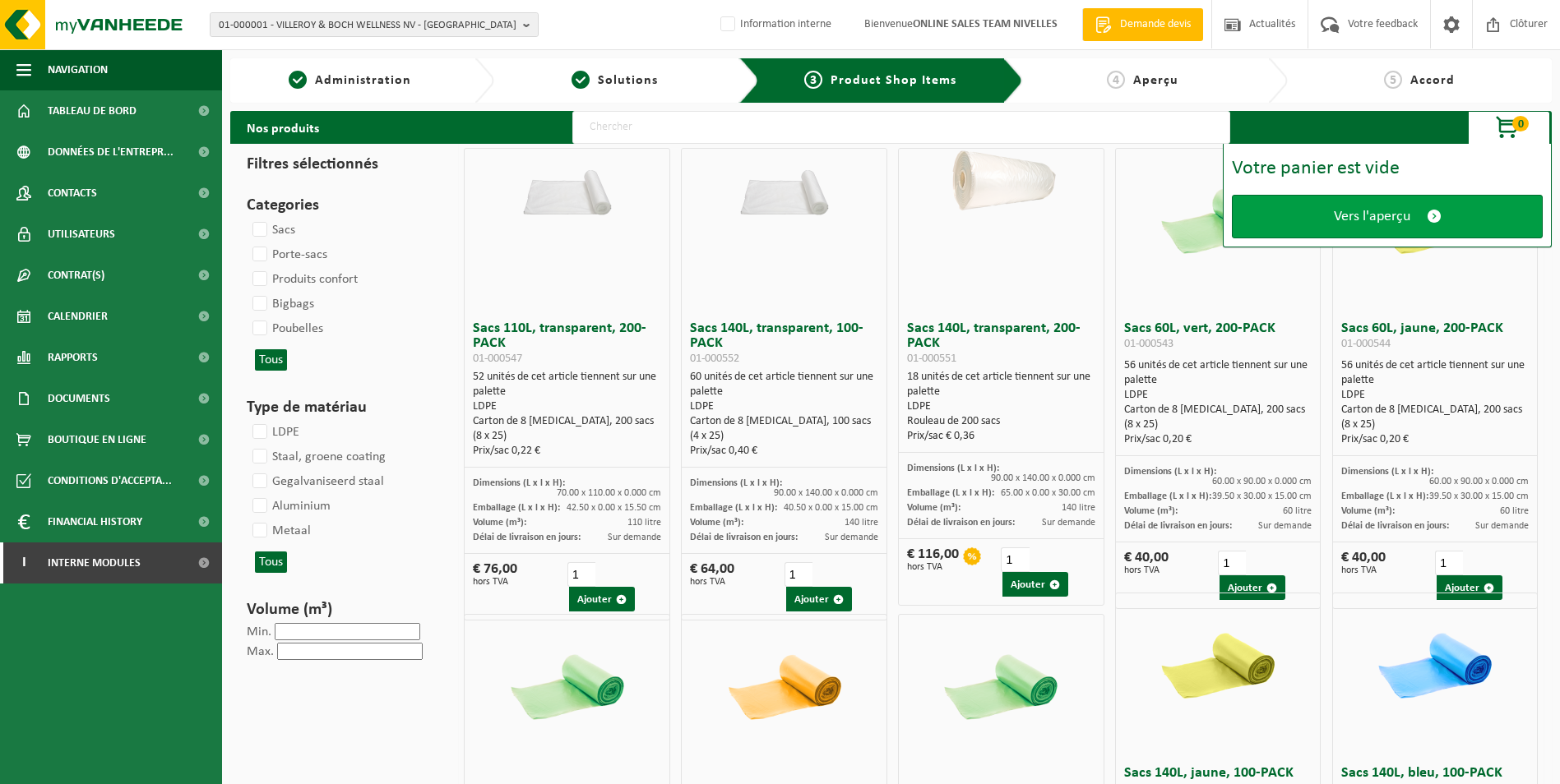
click at [1390, 210] on span "Vers l'aperçu" at bounding box center [1372, 216] width 76 height 17
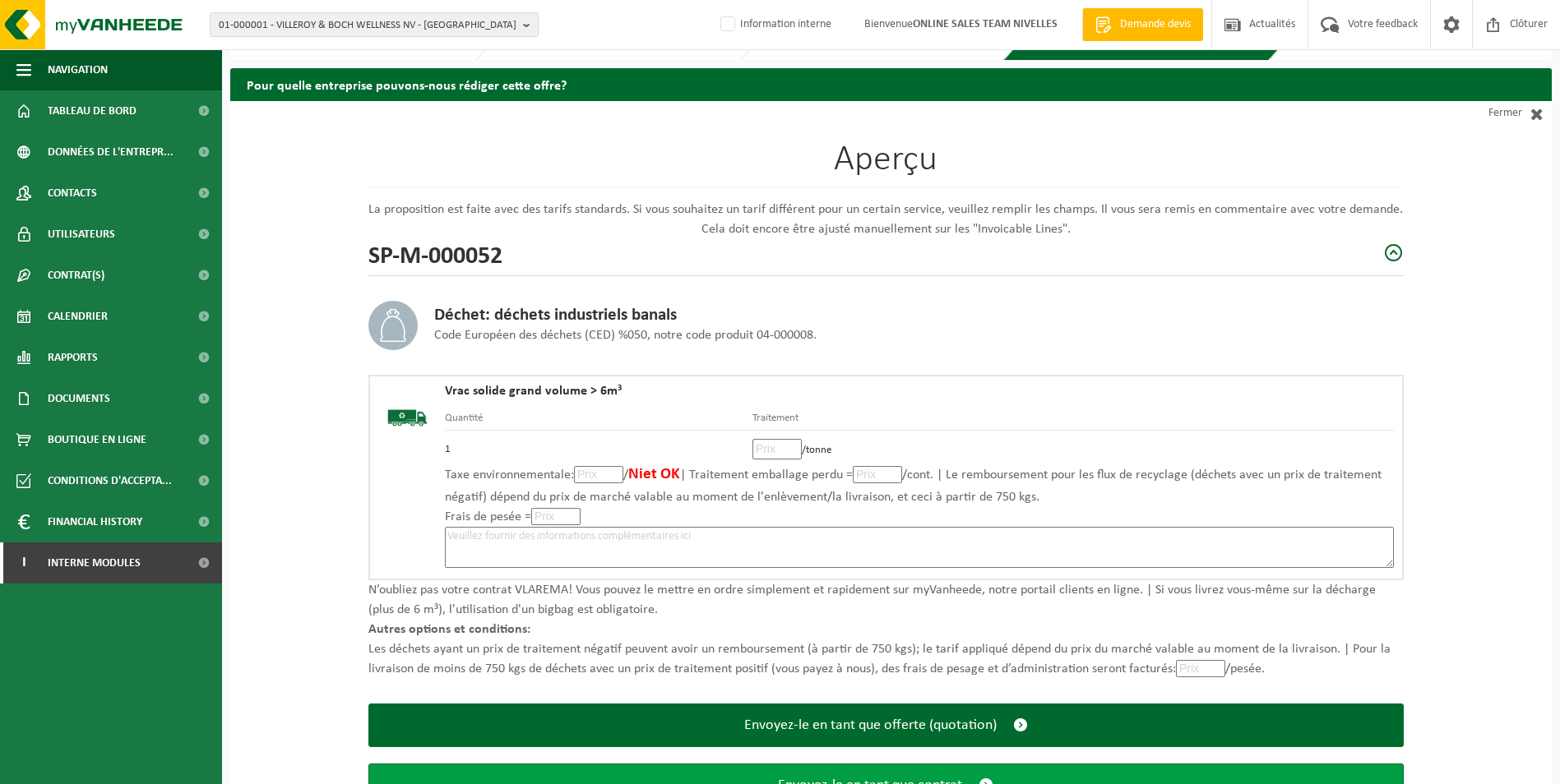
scroll to position [114, 0]
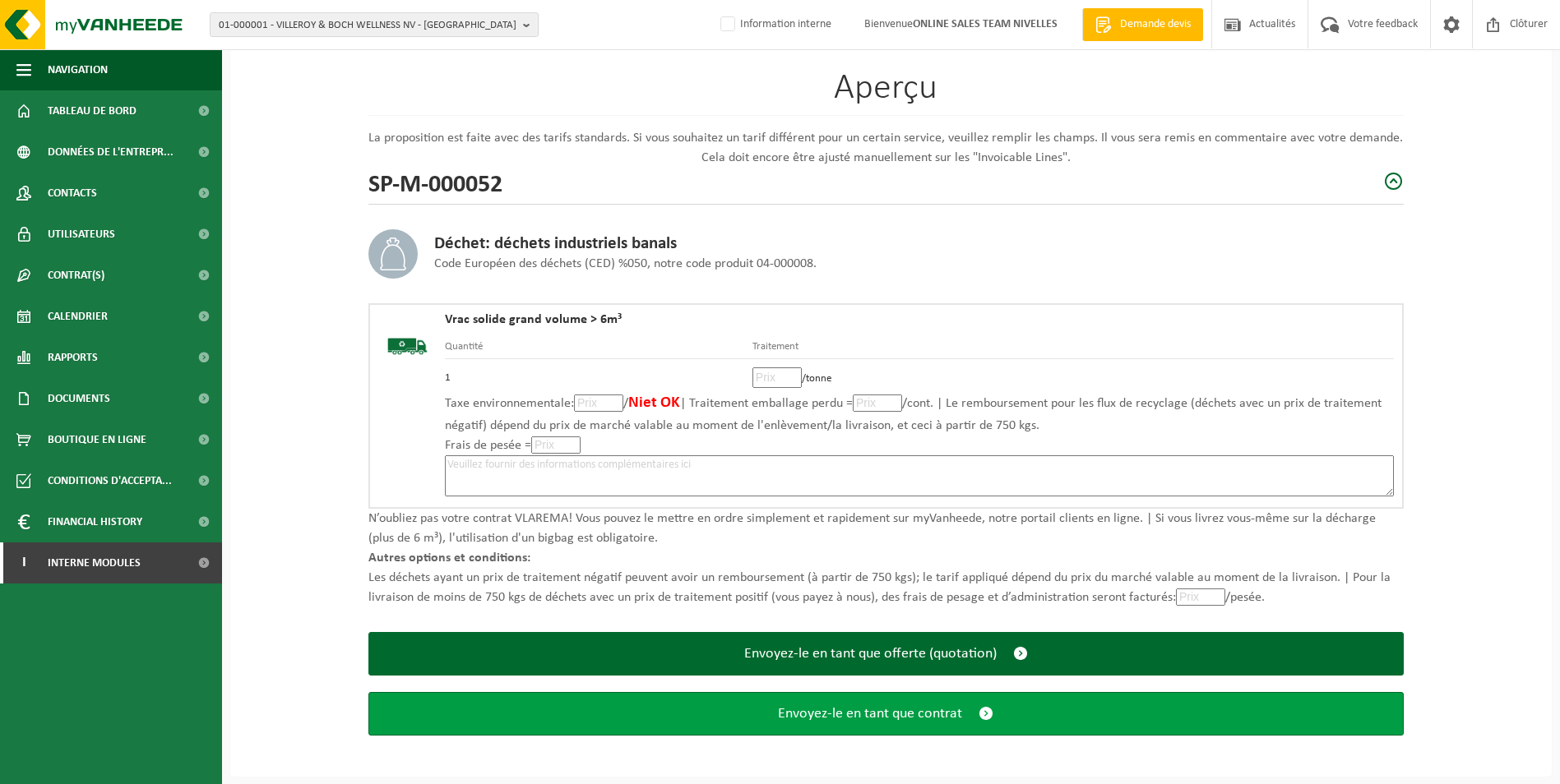
click at [806, 713] on span "Envoyez-le en tant que contrat" at bounding box center [869, 714] width 184 height 17
